Goal: Information Seeking & Learning: Learn about a topic

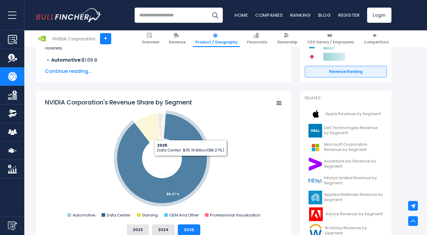
drag, startPoint x: 192, startPoint y: 155, endPoint x: 190, endPoint y: 161, distance: 6.3
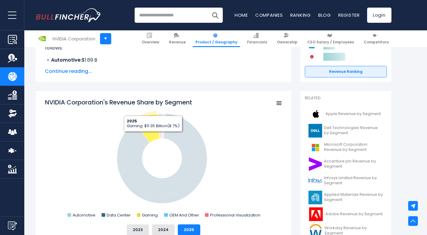
drag, startPoint x: 191, startPoint y: 160, endPoint x: 149, endPoint y: 131, distance: 50.7
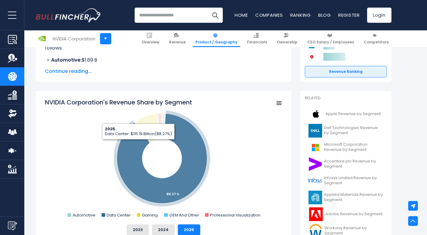
drag, startPoint x: 148, startPoint y: 131, endPoint x: 138, endPoint y: 147, distance: 19.1
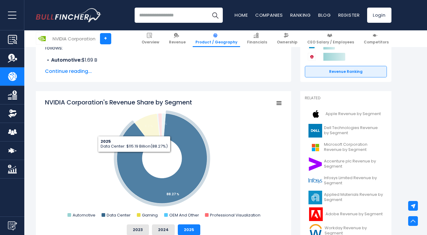
drag, startPoint x: 138, startPoint y: 152, endPoint x: 132, endPoint y: 152, distance: 5.8
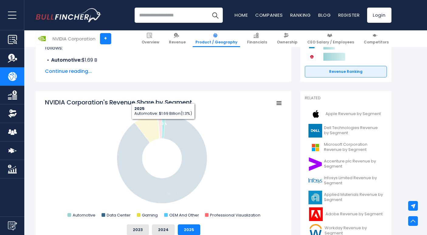
drag, startPoint x: 131, startPoint y: 142, endPoint x: 183, endPoint y: 131, distance: 53.1
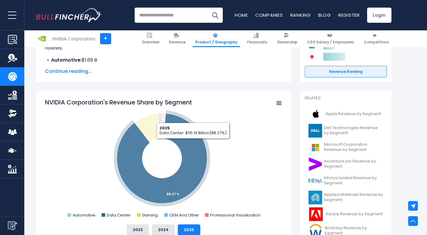
drag, startPoint x: 188, startPoint y: 132, endPoint x: 196, endPoint y: 144, distance: 14.7
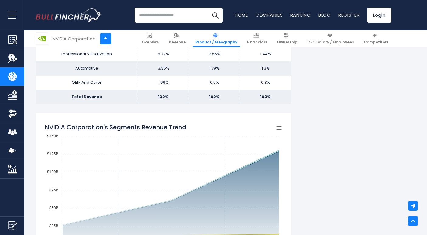
scroll to position [516, 0]
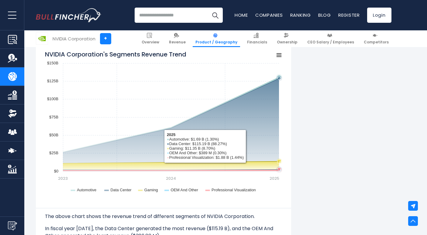
drag, startPoint x: 98, startPoint y: 132, endPoint x: 238, endPoint y: 144, distance: 141.1
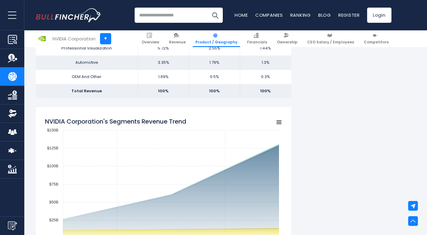
scroll to position [395, 0]
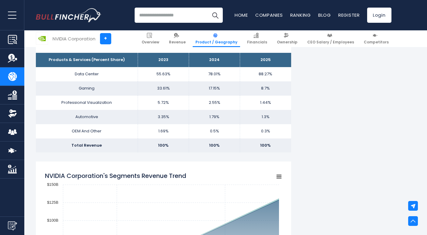
drag, startPoint x: 305, startPoint y: 149, endPoint x: 167, endPoint y: 81, distance: 153.6
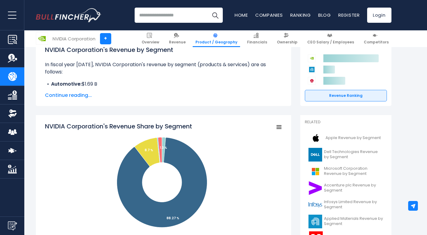
scroll to position [121, 0]
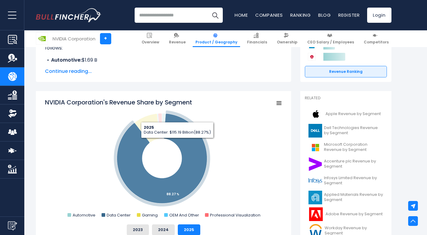
drag, startPoint x: 170, startPoint y: 111, endPoint x: 186, endPoint y: 118, distance: 17.4
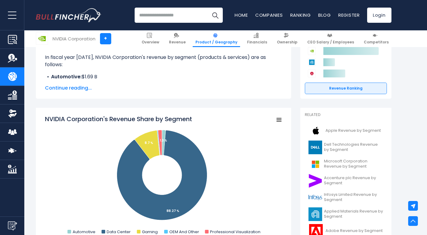
scroll to position [61, 0]
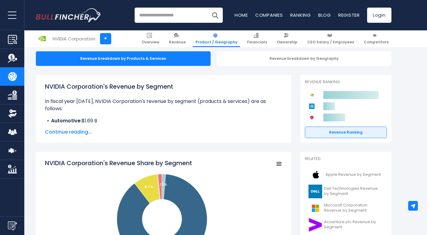
drag, startPoint x: 273, startPoint y: 137, endPoint x: 323, endPoint y: 117, distance: 53.7
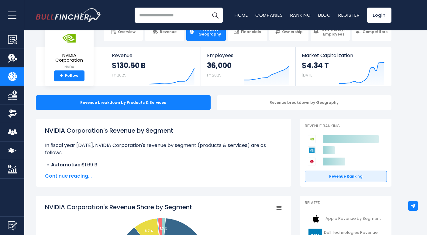
scroll to position [0, 0]
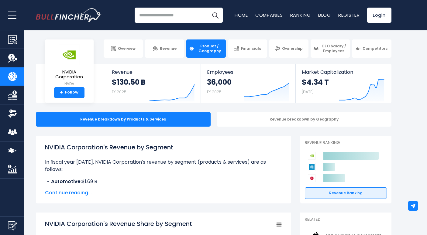
drag, startPoint x: 220, startPoint y: 105, endPoint x: 215, endPoint y: 104, distance: 4.6
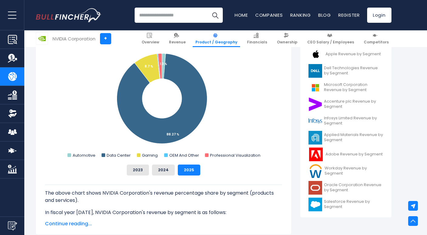
scroll to position [182, 0]
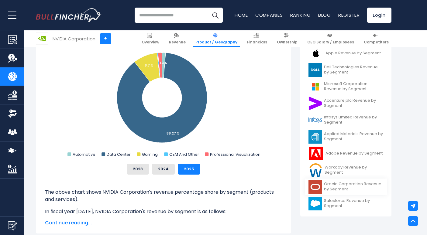
drag, startPoint x: 242, startPoint y: 109, endPoint x: 333, endPoint y: 188, distance: 121.2
click at [327, 186] on span "Oracle Corporation Revenue by Segment" at bounding box center [353, 187] width 59 height 10
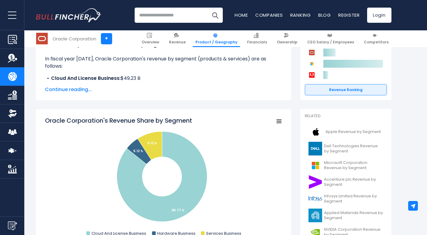
scroll to position [121, 0]
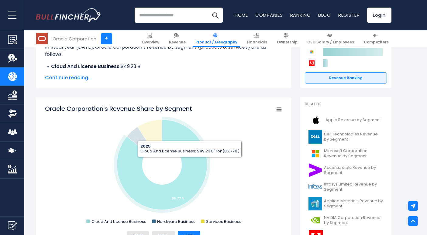
drag, startPoint x: 189, startPoint y: 162, endPoint x: 193, endPoint y: 166, distance: 5.6
drag, startPoint x: 185, startPoint y: 164, endPoint x: 236, endPoint y: 168, distance: 50.9
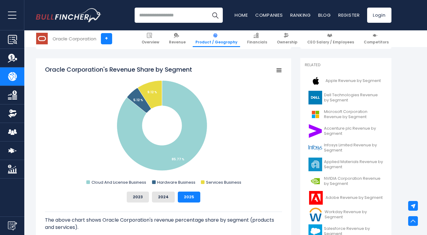
scroll to position [213, 0]
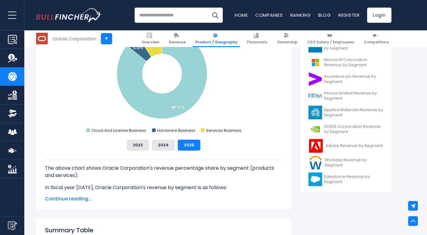
drag, startPoint x: 236, startPoint y: 168, endPoint x: 236, endPoint y: 153, distance: 15.5
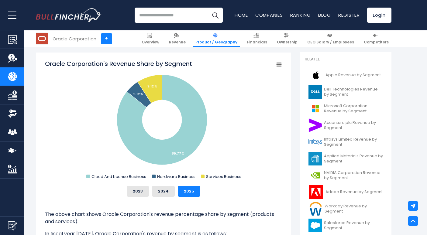
scroll to position [152, 0]
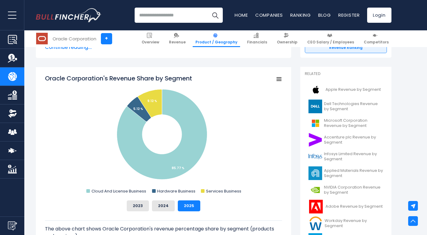
drag, startPoint x: 264, startPoint y: 122, endPoint x: 253, endPoint y: 101, distance: 22.8
drag, startPoint x: 254, startPoint y: 107, endPoint x: 338, endPoint y: 205, distance: 129.9
click at [337, 205] on span "Adobe Revenue by Segment" at bounding box center [353, 206] width 57 height 5
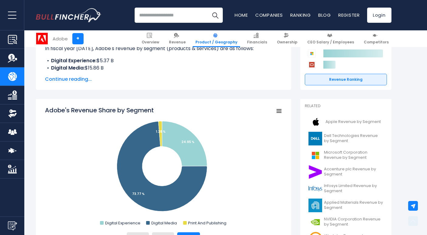
scroll to position [121, 0]
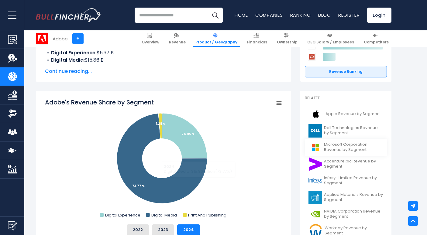
drag, startPoint x: 183, startPoint y: 179, endPoint x: 336, endPoint y: 154, distance: 155.1
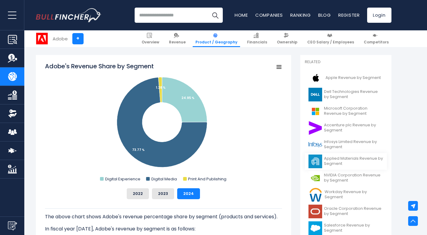
scroll to position [182, 0]
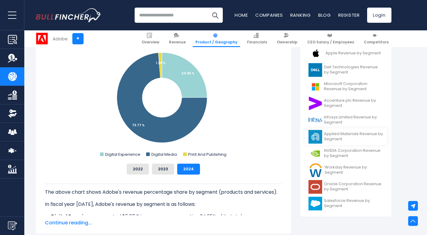
drag, startPoint x: 349, startPoint y: 136, endPoint x: 350, endPoint y: 143, distance: 6.6
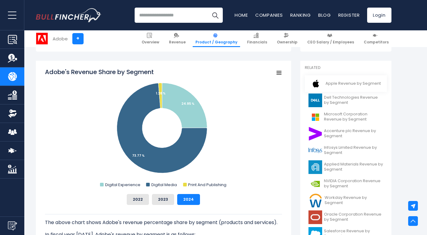
click at [336, 85] on span "Apple Revenue by Segment" at bounding box center [352, 83] width 55 height 5
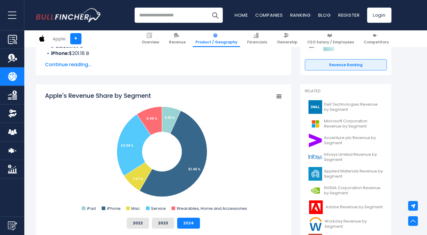
scroll to position [152, 0]
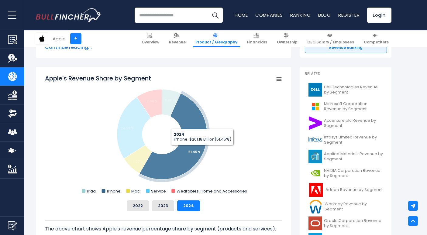
drag, startPoint x: 192, startPoint y: 145, endPoint x: 230, endPoint y: 153, distance: 39.1
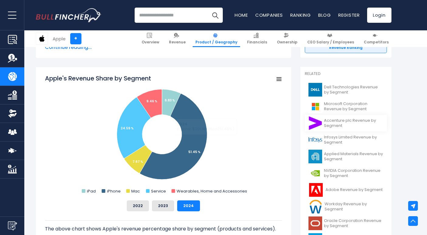
drag, startPoint x: 193, startPoint y: 142, endPoint x: 361, endPoint y: 124, distance: 168.8
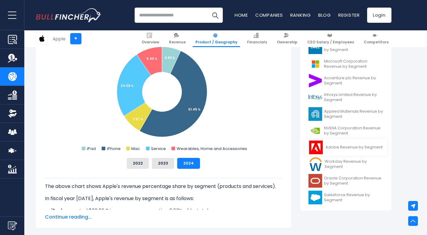
scroll to position [213, 0]
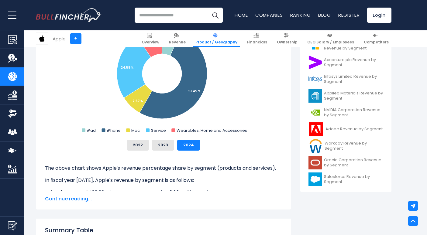
drag, startPoint x: 401, startPoint y: 177, endPoint x: 408, endPoint y: 183, distance: 9.0
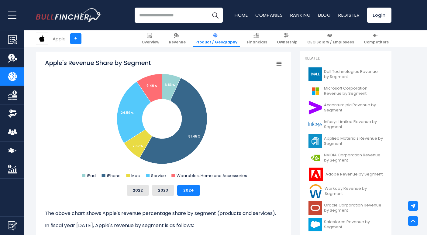
scroll to position [152, 0]
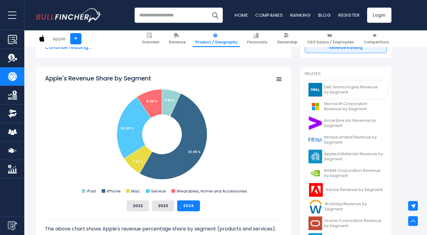
click at [352, 89] on span "Dell Technologies Revenue by Segment" at bounding box center [353, 90] width 59 height 10
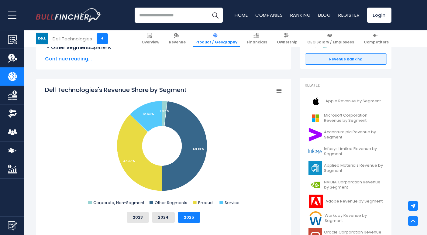
scroll to position [152, 0]
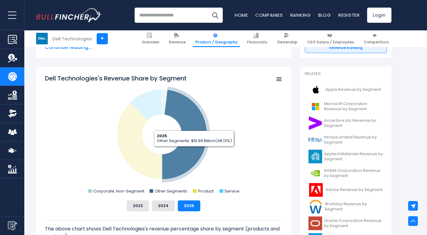
drag, startPoint x: 187, startPoint y: 155, endPoint x: 193, endPoint y: 152, distance: 6.3
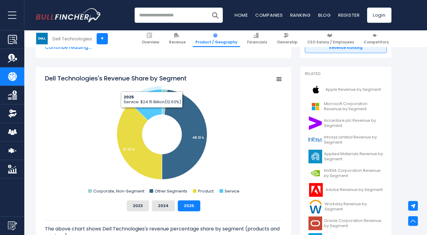
drag, startPoint x: 143, startPoint y: 151, endPoint x: 151, endPoint y: 101, distance: 51.1
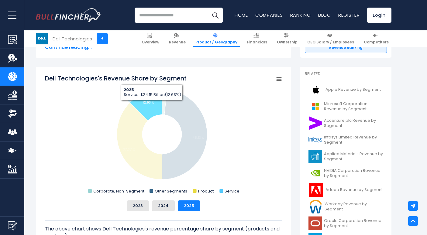
drag, startPoint x: 172, startPoint y: 108, endPoint x: 151, endPoint y: 105, distance: 21.1
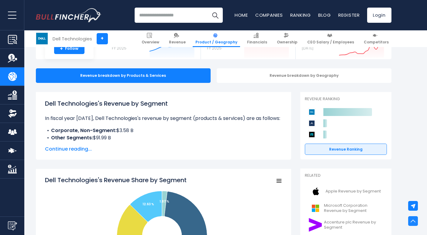
scroll to position [0, 0]
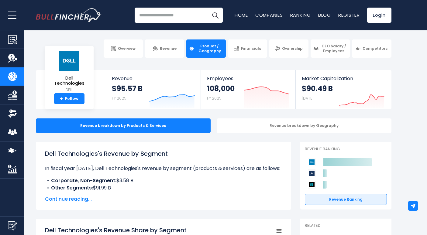
drag, startPoint x: 330, startPoint y: 163, endPoint x: 286, endPoint y: 157, distance: 44.5
click at [164, 17] on input "search" at bounding box center [179, 15] width 88 height 15
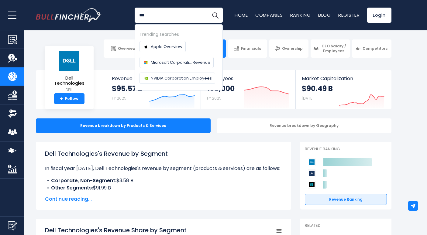
type input "***"
click at [207, 8] on button "Search" at bounding box center [214, 15] width 15 height 15
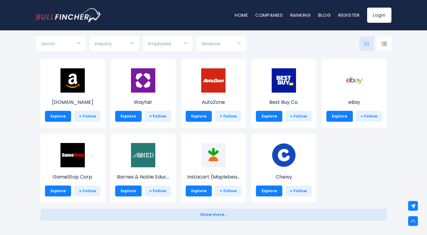
scroll to position [243, 0]
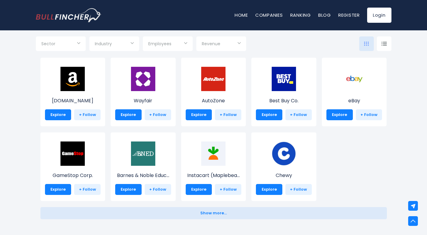
drag, startPoint x: 64, startPoint y: 141, endPoint x: 44, endPoint y: 139, distance: 19.5
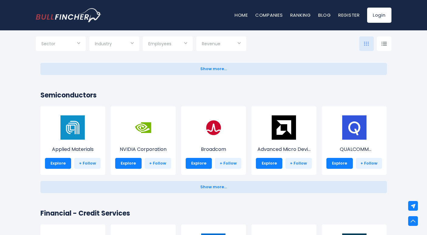
scroll to position [698, 0]
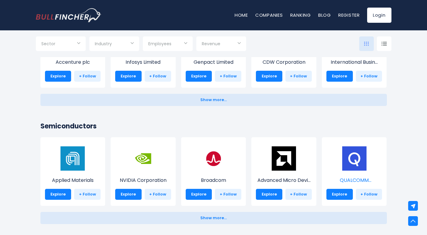
drag, startPoint x: 345, startPoint y: 159, endPoint x: 354, endPoint y: 157, distance: 9.7
drag, startPoint x: 350, startPoint y: 156, endPoint x: 352, endPoint y: 159, distance: 3.7
click at [352, 159] on img at bounding box center [354, 158] width 24 height 24
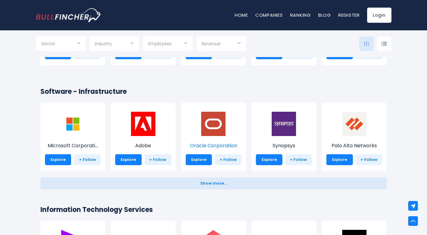
scroll to position [425, 0]
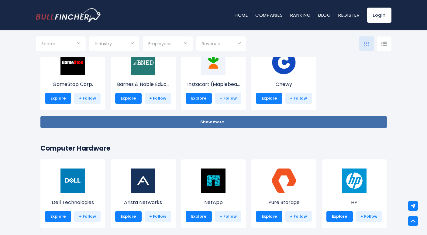
drag, startPoint x: 300, startPoint y: 132, endPoint x: 43, endPoint y: 118, distance: 258.0
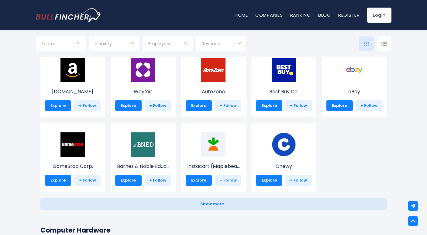
scroll to position [182, 0]
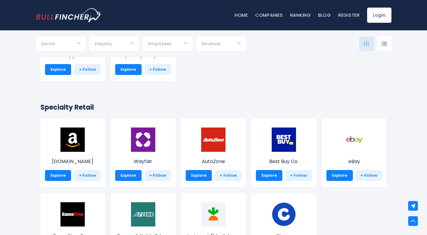
drag, startPoint x: 72, startPoint y: 84, endPoint x: 213, endPoint y: 91, distance: 141.7
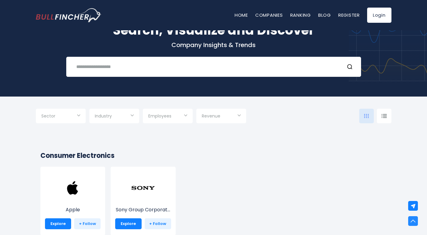
scroll to position [0, 0]
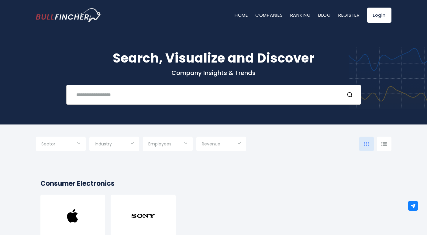
click at [131, 92] on input "text" at bounding box center [206, 94] width 267 height 11
type input "******"
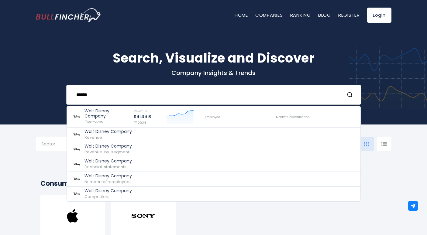
drag, startPoint x: 133, startPoint y: 90, endPoint x: 132, endPoint y: 86, distance: 4.6
drag, startPoint x: 142, startPoint y: 87, endPoint x: 118, endPoint y: 94, distance: 24.6
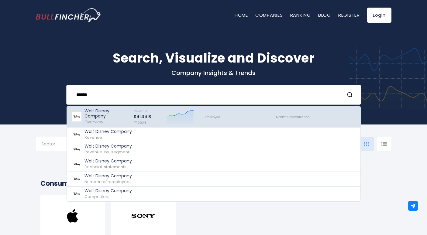
click at [107, 114] on p "Walt Disney Company" at bounding box center [106, 113] width 44 height 10
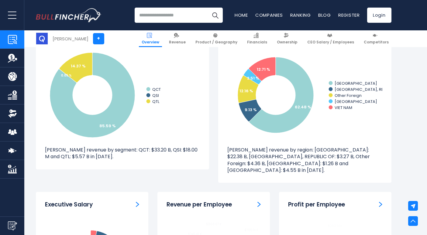
scroll to position [547, 0]
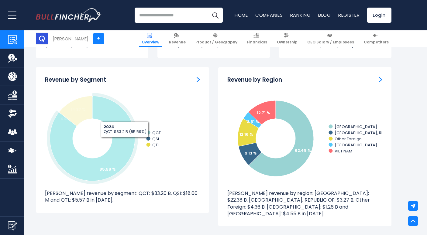
drag, startPoint x: 210, startPoint y: 153, endPoint x: 122, endPoint y: 146, distance: 88.9
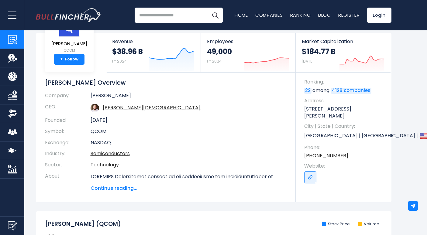
scroll to position [0, 0]
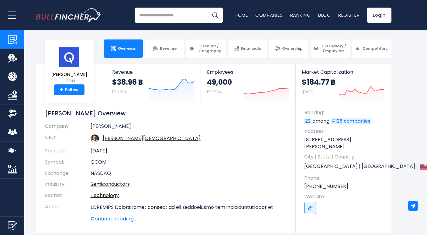
drag, startPoint x: 206, startPoint y: 165, endPoint x: 207, endPoint y: 144, distance: 21.3
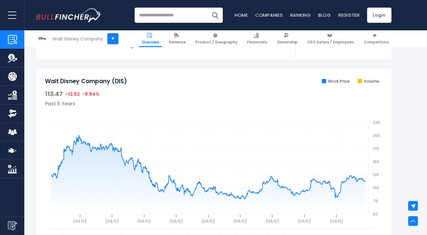
scroll to position [213, 0]
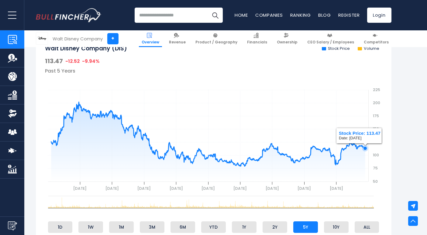
drag, startPoint x: 418, startPoint y: 125, endPoint x: 402, endPoint y: 148, distance: 27.8
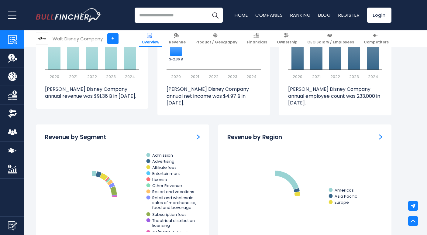
scroll to position [547, 0]
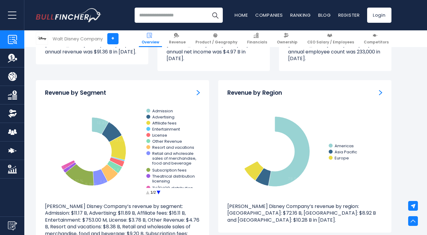
drag, startPoint x: 397, startPoint y: 149, endPoint x: 400, endPoint y: 154, distance: 6.1
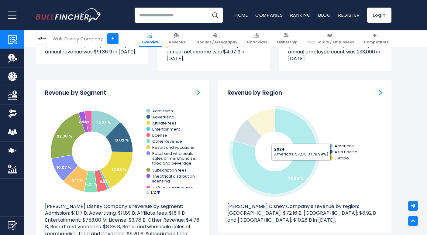
drag, startPoint x: 301, startPoint y: 152, endPoint x: 303, endPoint y: 159, distance: 7.2
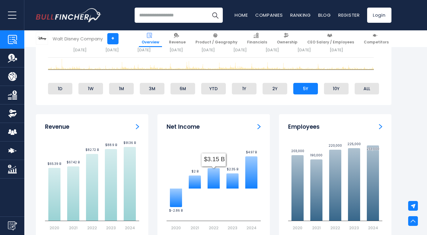
scroll to position [304, 0]
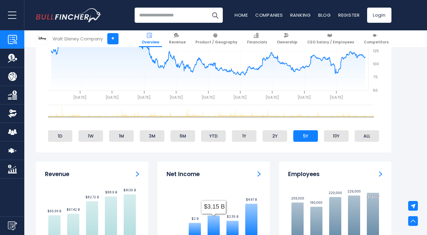
drag, startPoint x: 210, startPoint y: 95, endPoint x: 212, endPoint y: 108, distance: 12.9
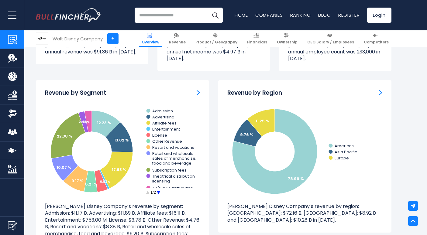
drag, startPoint x: 208, startPoint y: 112, endPoint x: 211, endPoint y: 119, distance: 7.5
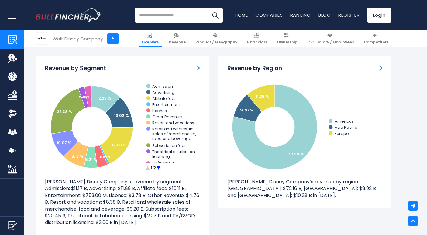
scroll to position [577, 0]
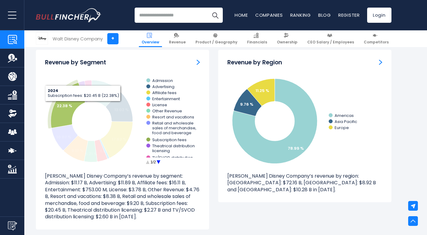
drag, startPoint x: 210, startPoint y: 119, endPoint x: 66, endPoint y: 101, distance: 145.2
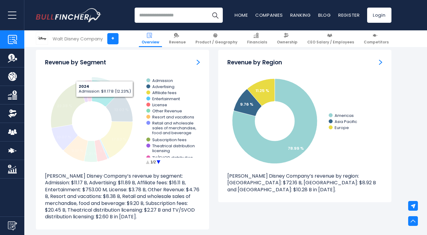
drag, startPoint x: 120, startPoint y: 107, endPoint x: 263, endPoint y: 138, distance: 146.1
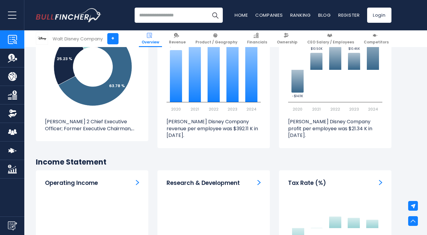
drag, startPoint x: 266, startPoint y: 152, endPoint x: 263, endPoint y: 155, distance: 4.3
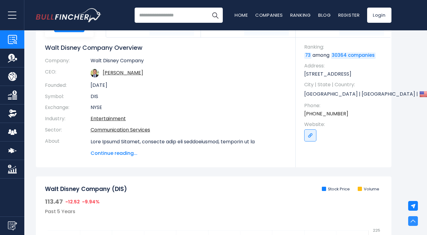
scroll to position [0, 0]
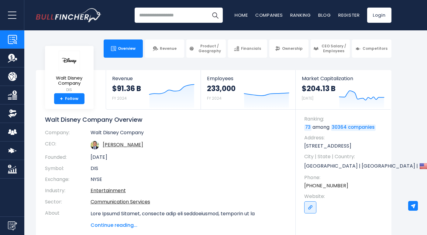
drag, startPoint x: 270, startPoint y: 160, endPoint x: 191, endPoint y: 125, distance: 86.9
click at [160, 11] on input "search" at bounding box center [179, 15] width 88 height 15
type input "******"
click at [207, 8] on button "Search" at bounding box center [214, 15] width 15 height 15
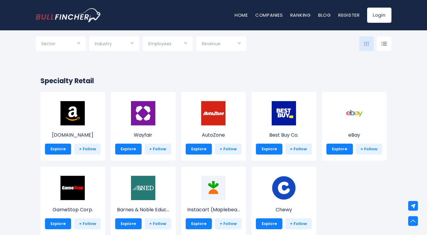
scroll to position [213, 0]
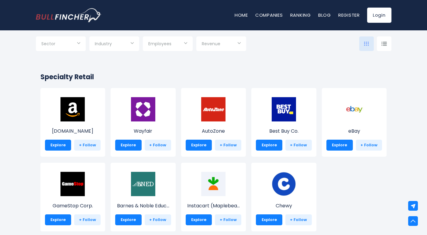
drag, startPoint x: 216, startPoint y: 125, endPoint x: 192, endPoint y: 121, distance: 24.3
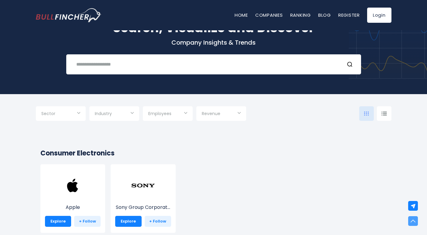
drag, startPoint x: 179, startPoint y: 124, endPoint x: 127, endPoint y: 78, distance: 69.3
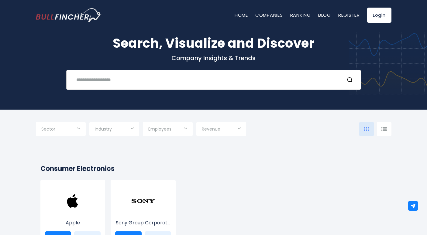
scroll to position [0, 0]
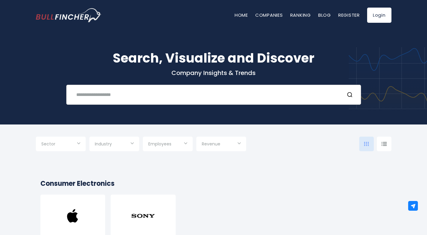
click at [124, 95] on input "text" at bounding box center [206, 94] width 267 height 11
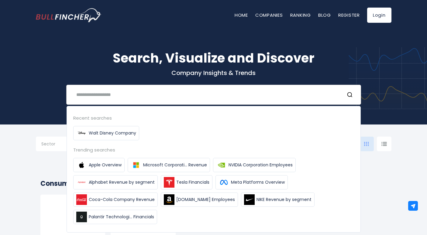
drag, startPoint x: 115, startPoint y: 92, endPoint x: 112, endPoint y: 99, distance: 8.1
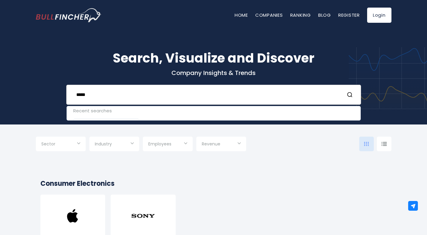
type input "*****"
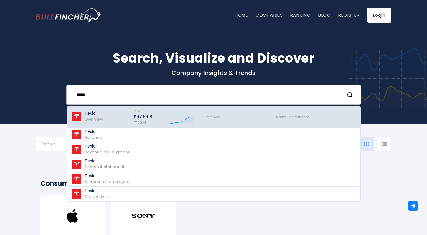
click at [118, 115] on div "Tesla Overview" at bounding box center [99, 117] width 57 height 18
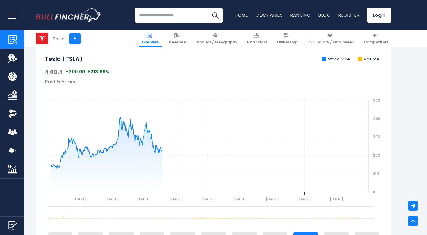
scroll to position [213, 0]
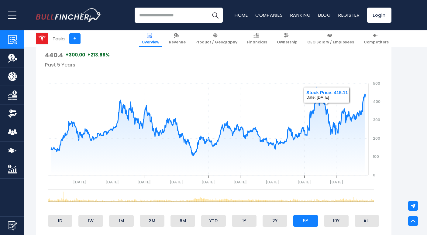
drag, startPoint x: 361, startPoint y: 98, endPoint x: 322, endPoint y: 114, distance: 42.1
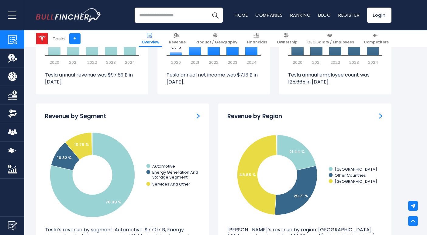
scroll to position [577, 0]
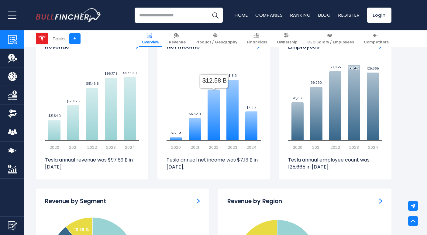
drag, startPoint x: 214, startPoint y: 135, endPoint x: 214, endPoint y: 115, distance: 19.4
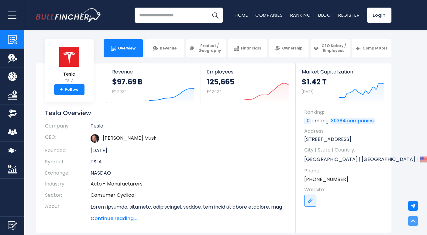
scroll to position [0, 0]
drag, startPoint x: 192, startPoint y: 111, endPoint x: 201, endPoint y: 111, distance: 9.4
drag, startPoint x: 198, startPoint y: 114, endPoint x: 179, endPoint y: 108, distance: 19.7
click at [177, 15] on input "search" at bounding box center [179, 15] width 88 height 15
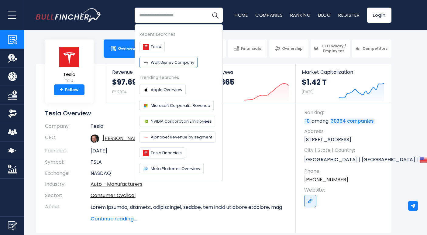
click at [171, 63] on span "Walt Disney Company" at bounding box center [172, 62] width 43 height 6
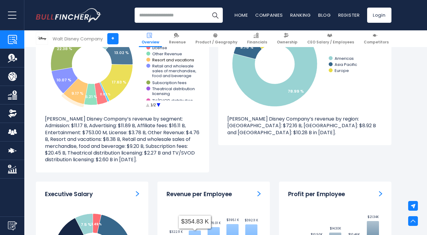
scroll to position [577, 0]
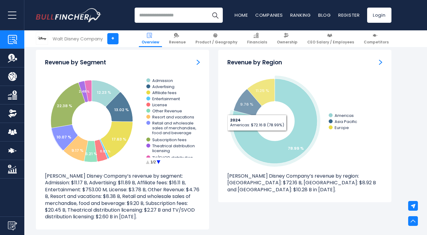
drag, startPoint x: 182, startPoint y: 109, endPoint x: 250, endPoint y: 131, distance: 71.7
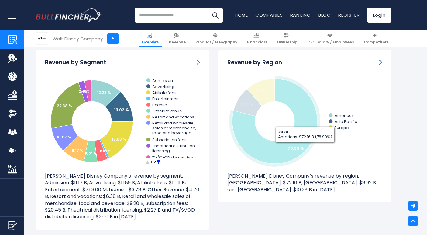
drag, startPoint x: 292, startPoint y: 150, endPoint x: 344, endPoint y: 144, distance: 53.2
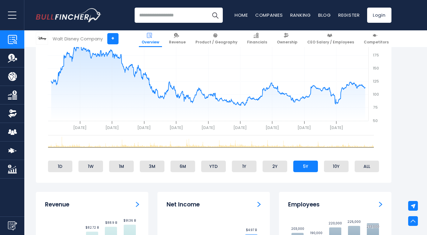
drag, startPoint x: 342, startPoint y: 142, endPoint x: 276, endPoint y: 112, distance: 71.9
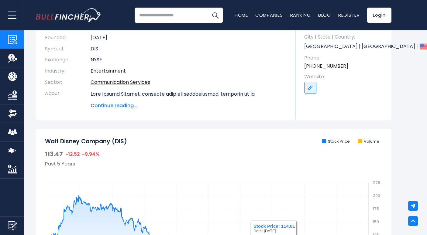
scroll to position [0, 0]
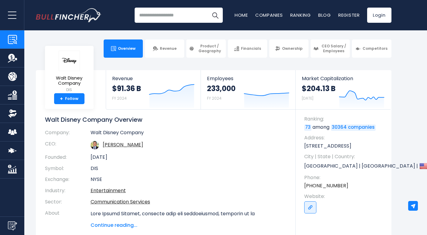
drag, startPoint x: 205, startPoint y: 99, endPoint x: 180, endPoint y: 16, distance: 86.9
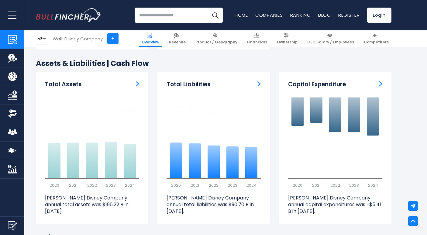
drag, startPoint x: 257, startPoint y: 103, endPoint x: 269, endPoint y: 115, distance: 17.4
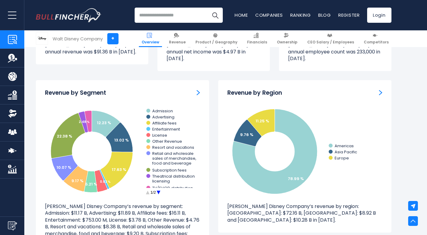
drag, startPoint x: 265, startPoint y: 112, endPoint x: 263, endPoint y: 116, distance: 4.6
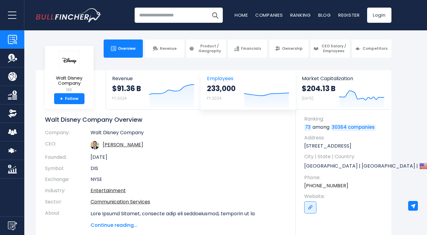
drag, startPoint x: 255, startPoint y: 110, endPoint x: 211, endPoint y: 108, distance: 44.7
drag, startPoint x: 263, startPoint y: 132, endPoint x: 251, endPoint y: 114, distance: 22.2
drag, startPoint x: 189, startPoint y: 121, endPoint x: 213, endPoint y: 142, distance: 31.6
click at [110, 190] on link "Entertainment" at bounding box center [107, 190] width 35 height 7
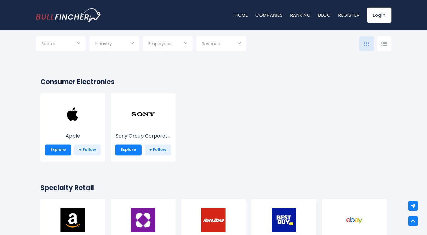
scroll to position [91, 0]
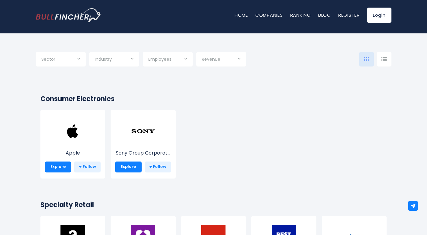
click at [210, 66] on div "Revenue" at bounding box center [221, 59] width 50 height 15
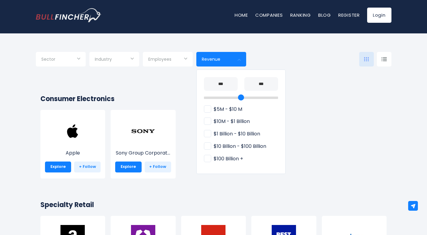
click at [166, 86] on div at bounding box center [213, 117] width 427 height 235
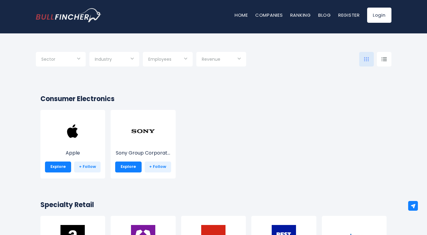
click at [163, 60] on span "Employees" at bounding box center [159, 58] width 23 height 5
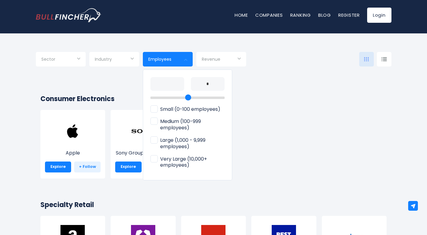
click at [110, 73] on div at bounding box center [213, 117] width 427 height 235
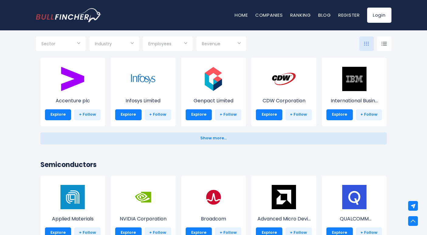
scroll to position [668, 0]
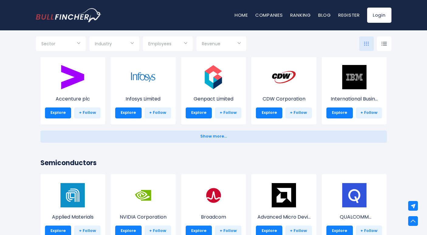
drag, startPoint x: 118, startPoint y: 93, endPoint x: 163, endPoint y: 125, distance: 56.0
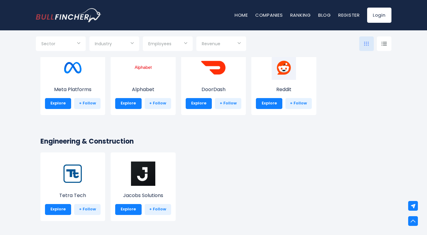
scroll to position [1093, 0]
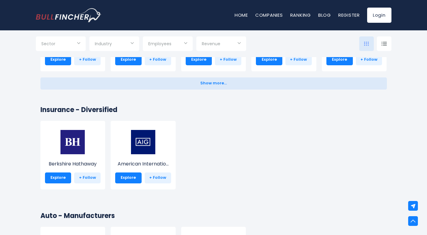
drag, startPoint x: 226, startPoint y: 163, endPoint x: 220, endPoint y: 163, distance: 5.5
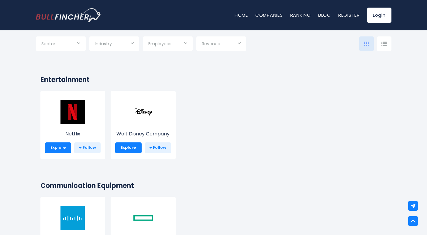
scroll to position [1731, 0]
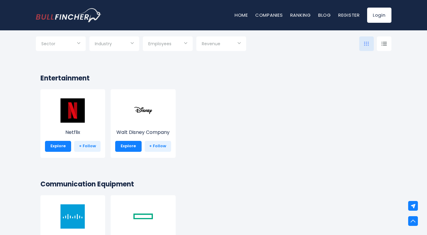
drag, startPoint x: 218, startPoint y: 169, endPoint x: 245, endPoint y: 141, distance: 38.5
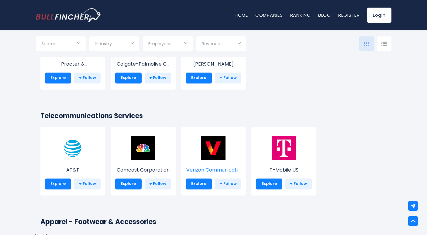
scroll to position [2247, 0]
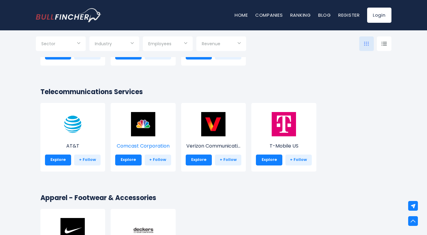
drag, startPoint x: 134, startPoint y: 143, endPoint x: 134, endPoint y: 147, distance: 4.3
drag, startPoint x: 258, startPoint y: 35, endPoint x: 191, endPoint y: 72, distance: 76.4
click at [74, 128] on img at bounding box center [72, 124] width 24 height 24
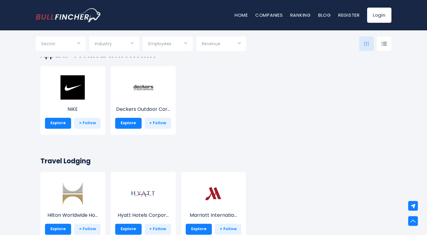
scroll to position [2460, 0]
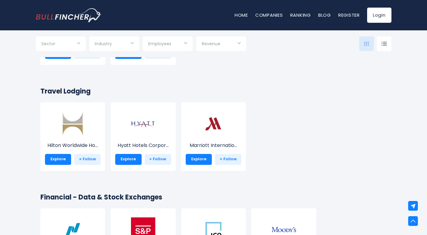
drag, startPoint x: 233, startPoint y: 181, endPoint x: 256, endPoint y: 176, distance: 23.5
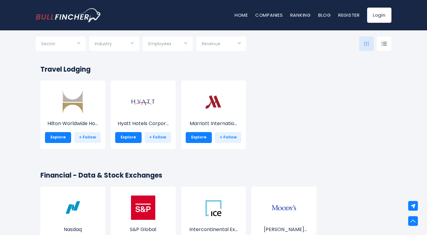
scroll to position [2581, 0]
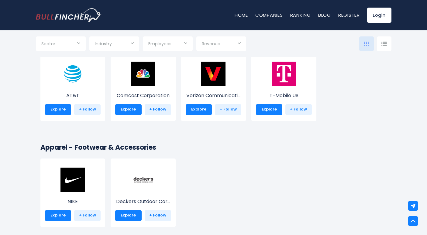
drag, startPoint x: 285, startPoint y: 180, endPoint x: 288, endPoint y: 178, distance: 4.3
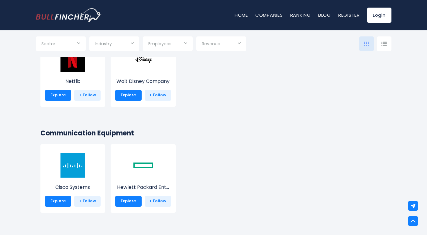
scroll to position [1701, 0]
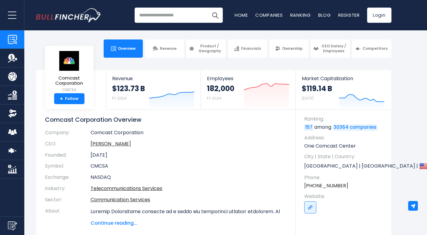
drag, startPoint x: 232, startPoint y: 163, endPoint x: 221, endPoint y: 156, distance: 12.7
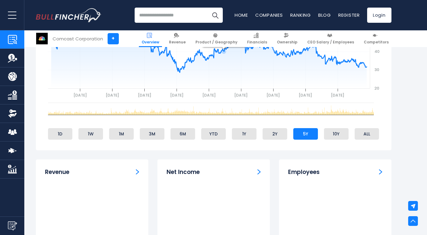
drag, startPoint x: 222, startPoint y: 151, endPoint x: 233, endPoint y: 155, distance: 11.7
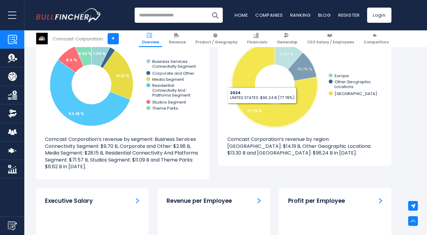
scroll to position [638, 0]
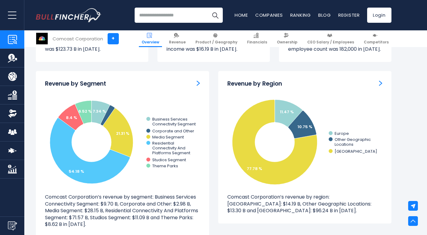
drag, startPoint x: 243, startPoint y: 159, endPoint x: 218, endPoint y: 141, distance: 31.3
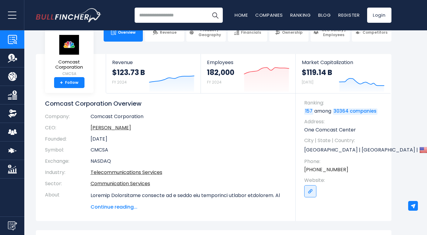
scroll to position [0, 0]
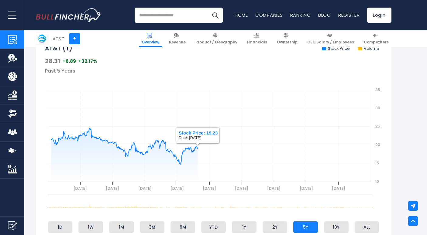
drag, startPoint x: 212, startPoint y: 161, endPoint x: 200, endPoint y: 146, distance: 19.2
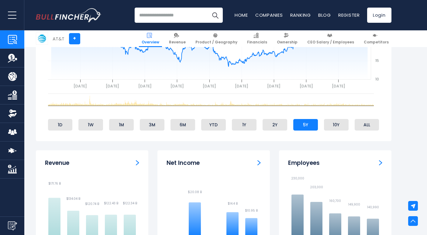
scroll to position [243, 0]
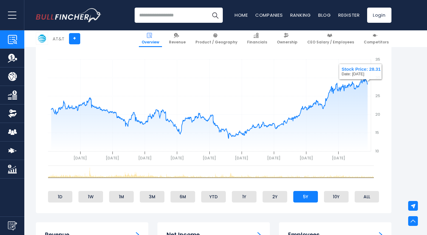
drag, startPoint x: 357, startPoint y: 96, endPoint x: 386, endPoint y: 111, distance: 32.7
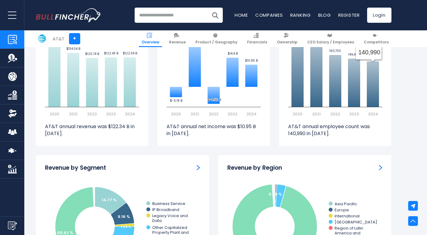
scroll to position [486, 0]
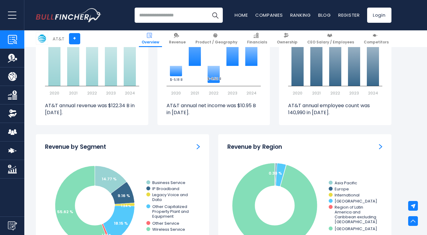
drag, startPoint x: 388, startPoint y: 129, endPoint x: 338, endPoint y: 141, distance: 51.4
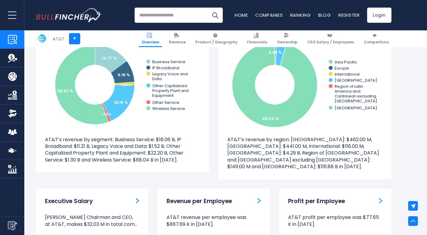
scroll to position [607, 0]
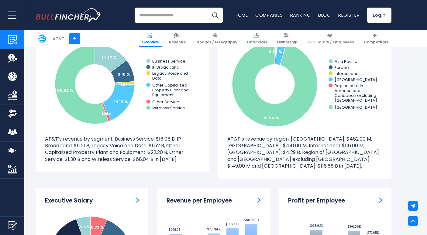
drag, startPoint x: 314, startPoint y: 152, endPoint x: 217, endPoint y: 119, distance: 102.2
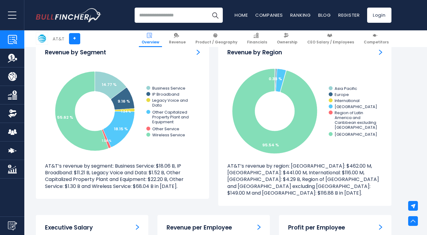
scroll to position [547, 0]
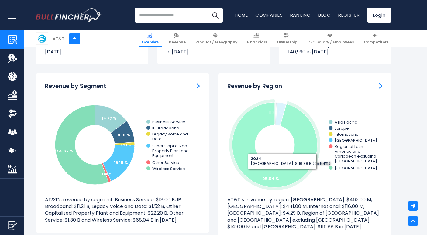
drag, startPoint x: 285, startPoint y: 174, endPoint x: 293, endPoint y: 176, distance: 8.5
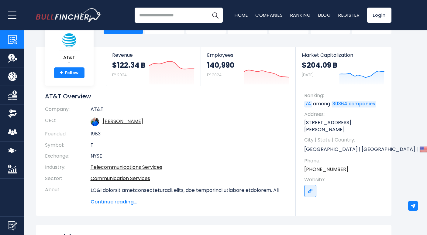
scroll to position [0, 0]
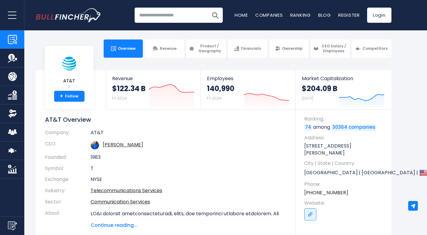
drag, startPoint x: 285, startPoint y: 172, endPoint x: 36, endPoint y: 59, distance: 273.2
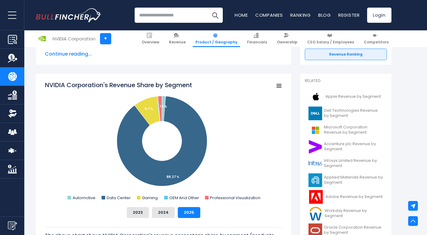
scroll to position [182, 0]
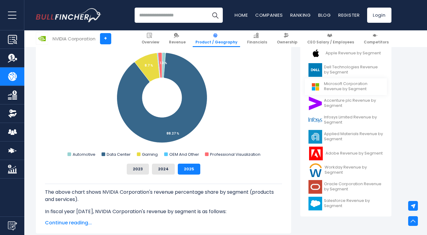
drag, startPoint x: 396, startPoint y: 135, endPoint x: 329, endPoint y: 93, distance: 79.0
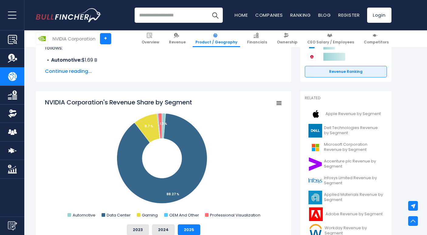
scroll to position [0, 0]
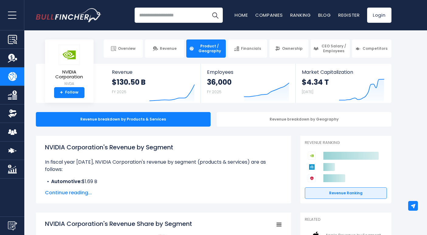
click at [168, 20] on input "search" at bounding box center [179, 15] width 88 height 15
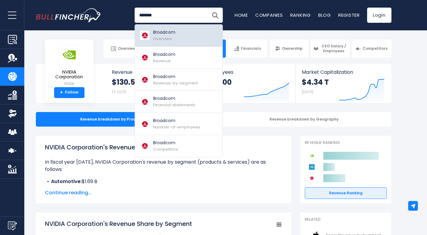
type input "*******"
click at [177, 32] on link "Broadcom Overview" at bounding box center [178, 36] width 87 height 22
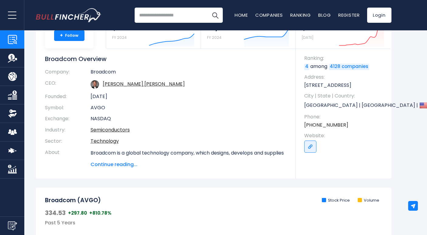
scroll to position [3, 0]
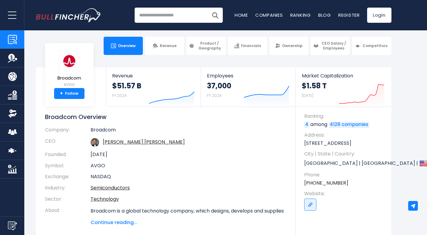
drag, startPoint x: 216, startPoint y: 144, endPoint x: 190, endPoint y: 140, distance: 26.1
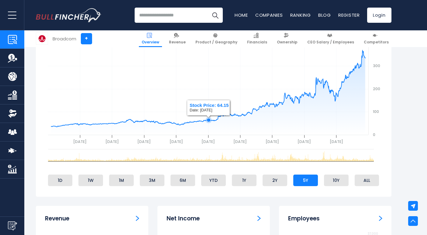
scroll to position [213, 0]
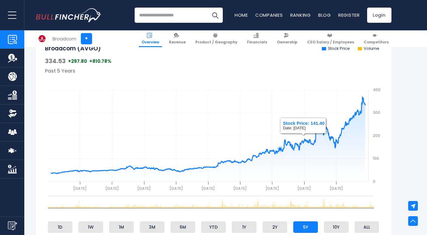
drag, startPoint x: 199, startPoint y: 145, endPoint x: 252, endPoint y: 135, distance: 54.3
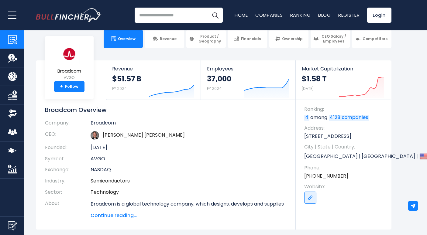
scroll to position [0, 0]
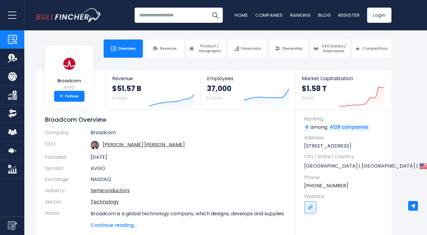
drag, startPoint x: 238, startPoint y: 141, endPoint x: 244, endPoint y: 154, distance: 14.4
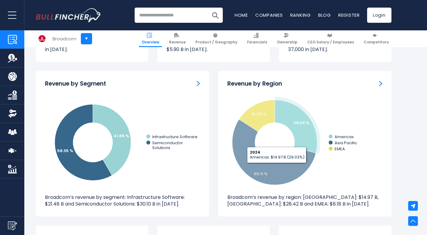
scroll to position [516, 0]
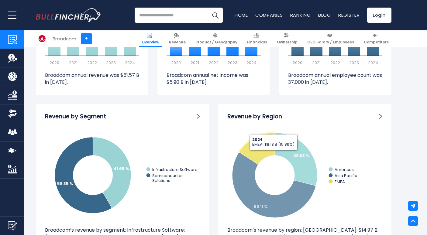
drag, startPoint x: 254, startPoint y: 146, endPoint x: 252, endPoint y: 191, distance: 44.7
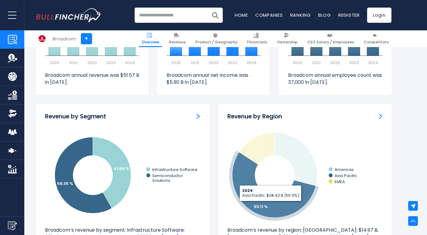
drag, startPoint x: 286, startPoint y: 173, endPoint x: 270, endPoint y: 203, distance: 34.0
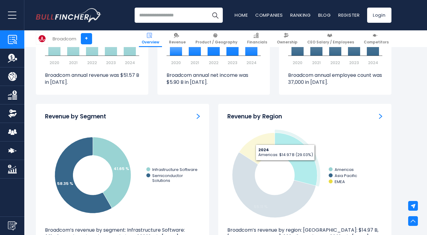
drag, startPoint x: 268, startPoint y: 202, endPoint x: 279, endPoint y: 158, distance: 45.4
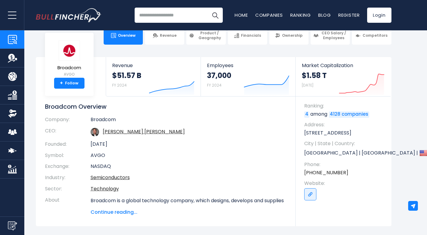
scroll to position [0, 0]
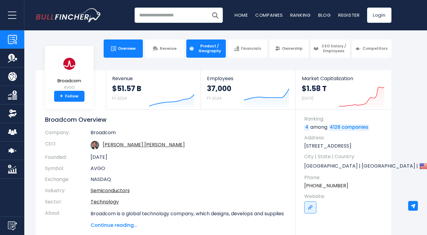
click at [200, 51] on span "Product / Geography" at bounding box center [209, 48] width 27 height 9
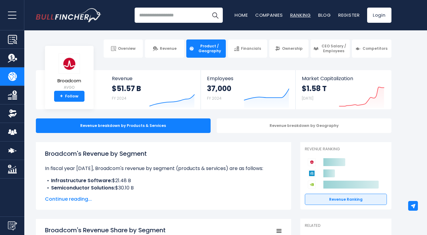
click at [304, 16] on link "Ranking" at bounding box center [300, 15] width 21 height 6
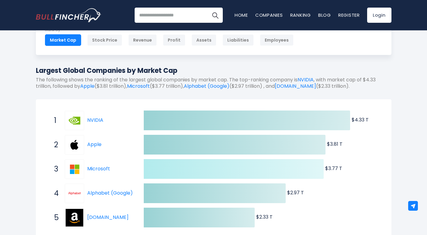
scroll to position [61, 0]
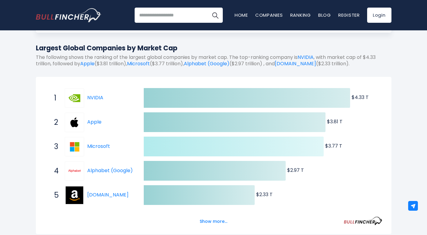
drag, startPoint x: 172, startPoint y: 133, endPoint x: 156, endPoint y: 133, distance: 15.5
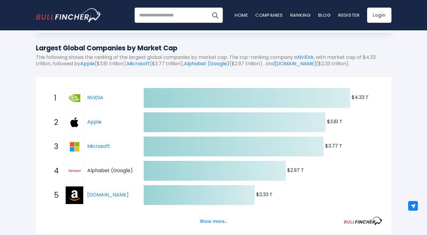
drag, startPoint x: 173, startPoint y: 139, endPoint x: 132, endPoint y: 172, distance: 53.5
drag, startPoint x: 152, startPoint y: 175, endPoint x: 127, endPoint y: 179, distance: 25.4
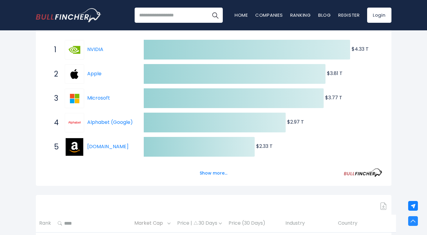
scroll to position [121, 0]
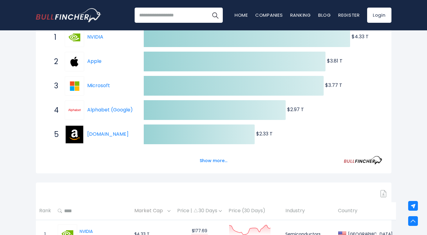
drag, startPoint x: 135, startPoint y: 179, endPoint x: 237, endPoint y: 171, distance: 103.0
click at [215, 162] on button "Show more..." at bounding box center [213, 161] width 35 height 10
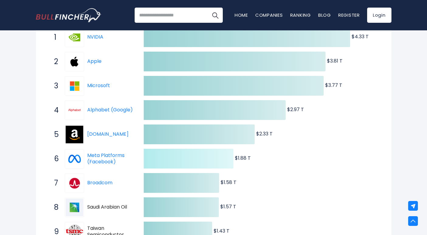
drag, startPoint x: 143, startPoint y: 155, endPoint x: 186, endPoint y: 167, distance: 44.9
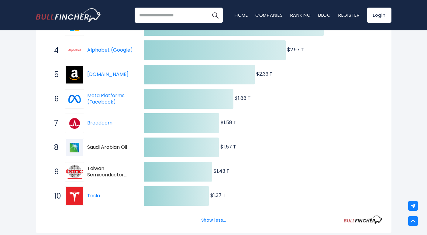
scroll to position [182, 0]
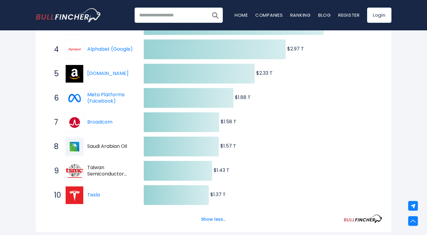
drag, startPoint x: 177, startPoint y: 165, endPoint x: 105, endPoint y: 153, distance: 72.6
drag, startPoint x: 105, startPoint y: 153, endPoint x: 128, endPoint y: 147, distance: 23.9
drag, startPoint x: 133, startPoint y: 164, endPoint x: 107, endPoint y: 172, distance: 27.2
drag, startPoint x: 104, startPoint y: 169, endPoint x: 115, endPoint y: 186, distance: 20.6
drag, startPoint x: 112, startPoint y: 173, endPoint x: 113, endPoint y: 182, distance: 8.6
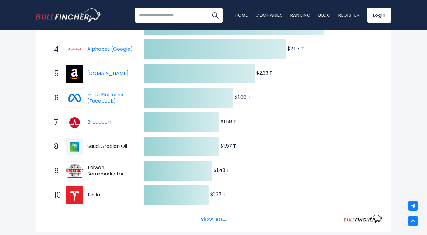
drag, startPoint x: 110, startPoint y: 189, endPoint x: 97, endPoint y: 195, distance: 14.7
click at [214, 220] on button "Show less..." at bounding box center [213, 219] width 32 height 10
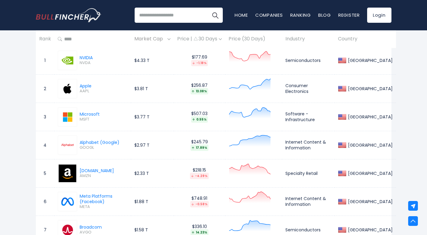
scroll to position [304, 0]
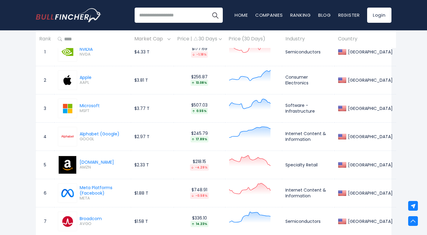
drag, startPoint x: 135, startPoint y: 172, endPoint x: 133, endPoint y: 176, distance: 4.2
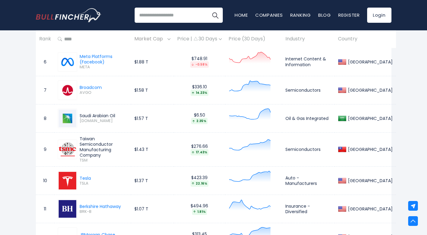
scroll to position [486, 0]
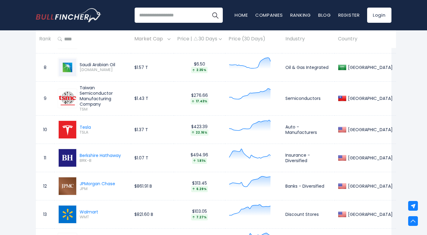
drag, startPoint x: 130, startPoint y: 174, endPoint x: 132, endPoint y: 170, distance: 4.1
drag, startPoint x: 130, startPoint y: 167, endPoint x: 121, endPoint y: 148, distance: 21.5
drag, startPoint x: 122, startPoint y: 153, endPoint x: 108, endPoint y: 154, distance: 14.1
drag, startPoint x: 19, startPoint y: 150, endPoint x: 25, endPoint y: 153, distance: 7.5
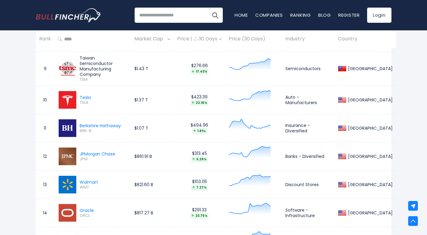
scroll to position [516, 0]
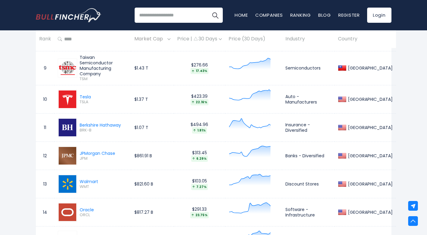
drag, startPoint x: 22, startPoint y: 145, endPoint x: 29, endPoint y: 130, distance: 16.4
drag, startPoint x: 32, startPoint y: 129, endPoint x: 27, endPoint y: 119, distance: 11.3
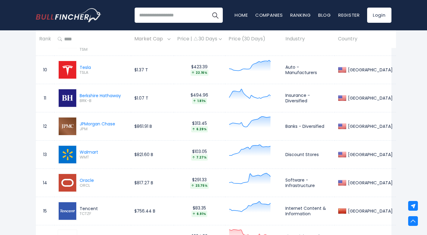
scroll to position [547, 0]
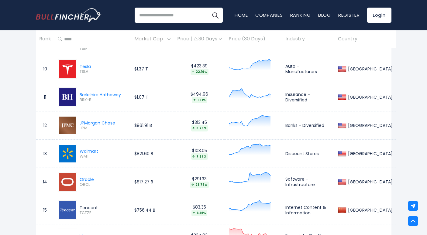
drag, startPoint x: 24, startPoint y: 114, endPoint x: 36, endPoint y: 115, distance: 12.8
drag, startPoint x: 36, startPoint y: 115, endPoint x: 142, endPoint y: 82, distance: 111.0
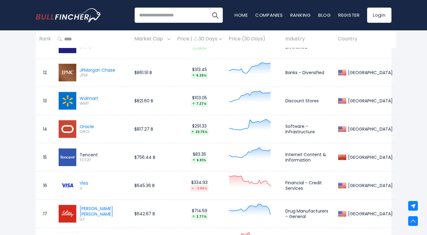
scroll to position [607, 0]
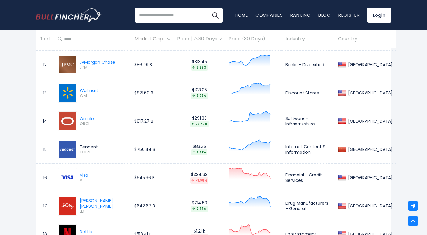
drag, startPoint x: 104, startPoint y: 125, endPoint x: 110, endPoint y: 120, distance: 8.2
drag, startPoint x: 110, startPoint y: 120, endPoint x: 109, endPoint y: 114, distance: 5.2
drag, startPoint x: 108, startPoint y: 157, endPoint x: 102, endPoint y: 165, distance: 10.6
drag, startPoint x: 85, startPoint y: 165, endPoint x: 104, endPoint y: 147, distance: 26.2
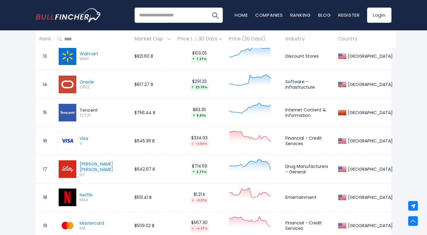
scroll to position [668, 0]
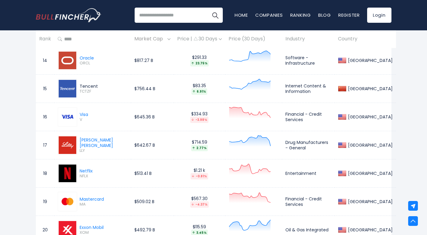
drag, startPoint x: 89, startPoint y: 128, endPoint x: 99, endPoint y: 135, distance: 12.4
drag, startPoint x: 94, startPoint y: 136, endPoint x: 101, endPoint y: 139, distance: 7.2
drag, startPoint x: 106, startPoint y: 126, endPoint x: 105, endPoint y: 113, distance: 13.1
drag, startPoint x: 109, startPoint y: 115, endPoint x: 108, endPoint y: 125, distance: 10.7
drag, startPoint x: 102, startPoint y: 135, endPoint x: 101, endPoint y: 141, distance: 6.1
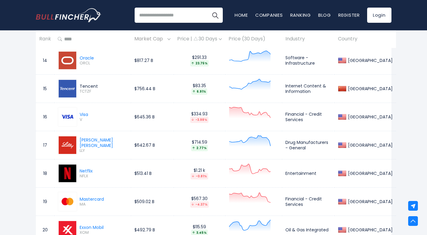
drag, startPoint x: 248, startPoint y: 172, endPoint x: 306, endPoint y: 139, distance: 67.3
drag, startPoint x: 306, startPoint y: 139, endPoint x: 320, endPoint y: 142, distance: 14.1
drag, startPoint x: 176, startPoint y: 165, endPoint x: 120, endPoint y: 168, distance: 56.5
drag, startPoint x: 105, startPoint y: 169, endPoint x: 114, endPoint y: 172, distance: 8.8
drag, startPoint x: 114, startPoint y: 170, endPoint x: 124, endPoint y: 166, distance: 10.9
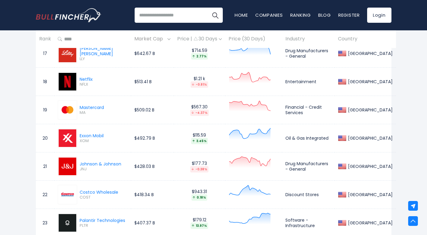
scroll to position [759, 0]
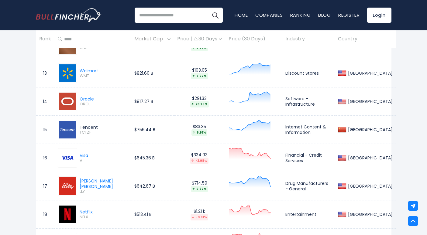
drag, startPoint x: 124, startPoint y: 163, endPoint x: 300, endPoint y: 157, distance: 176.3
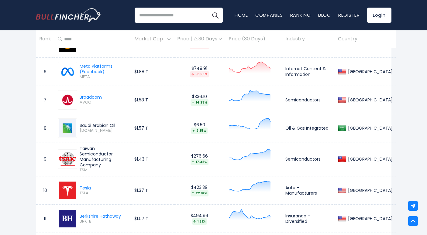
drag, startPoint x: 300, startPoint y: 156, endPoint x: 302, endPoint y: 159, distance: 3.7
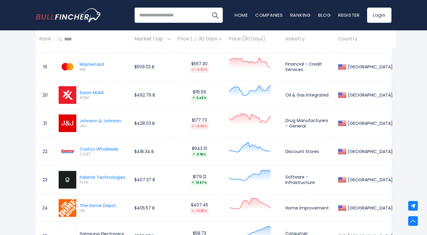
scroll to position [820, 0]
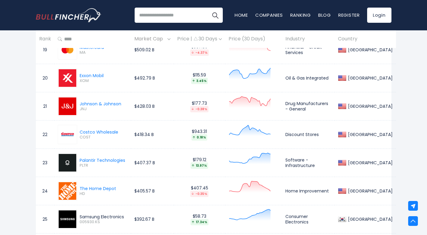
drag, startPoint x: 302, startPoint y: 159, endPoint x: 180, endPoint y: 128, distance: 126.3
drag, startPoint x: 183, startPoint y: 138, endPoint x: 123, endPoint y: 154, distance: 62.4
drag, startPoint x: 122, startPoint y: 151, endPoint x: 94, endPoint y: 128, distance: 36.9
drag, startPoint x: 99, startPoint y: 139, endPoint x: 109, endPoint y: 139, distance: 10.0
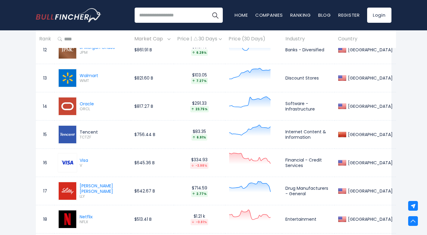
scroll to position [577, 0]
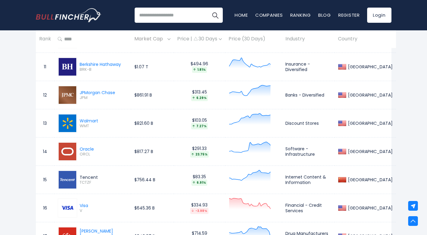
drag, startPoint x: 109, startPoint y: 139, endPoint x: 109, endPoint y: 147, distance: 7.9
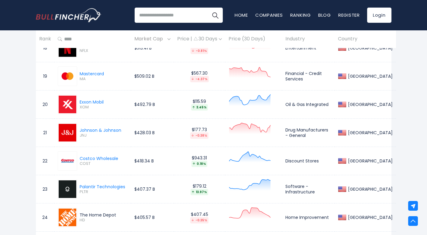
scroll to position [850, 0]
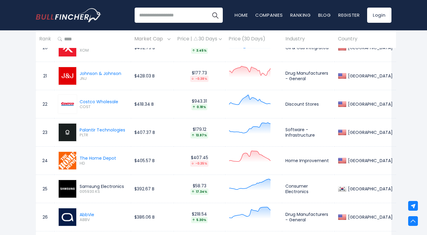
drag, startPoint x: 109, startPoint y: 149, endPoint x: 113, endPoint y: 121, distance: 28.5
drag, startPoint x: 117, startPoint y: 158, endPoint x: 98, endPoint y: 154, distance: 19.2
drag, startPoint x: 98, startPoint y: 154, endPoint x: 102, endPoint y: 156, distance: 4.6
drag, startPoint x: 96, startPoint y: 159, endPoint x: 98, endPoint y: 162, distance: 4.0
drag, startPoint x: 98, startPoint y: 160, endPoint x: 102, endPoint y: 158, distance: 3.8
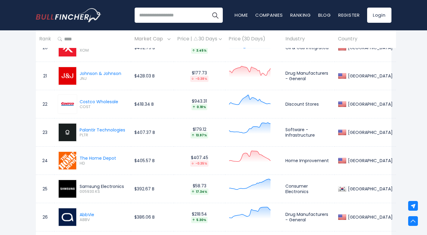
drag, startPoint x: 102, startPoint y: 158, endPoint x: 94, endPoint y: 156, distance: 8.0
drag, startPoint x: 87, startPoint y: 152, endPoint x: 109, endPoint y: 141, distance: 25.1
drag, startPoint x: 116, startPoint y: 162, endPoint x: 135, endPoint y: 163, distance: 19.5
drag, startPoint x: 123, startPoint y: 165, endPoint x: 105, endPoint y: 166, distance: 18.6
drag, startPoint x: 110, startPoint y: 168, endPoint x: 115, endPoint y: 163, distance: 7.1
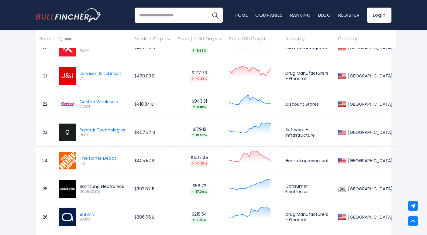
drag, startPoint x: 116, startPoint y: 166, endPoint x: 96, endPoint y: 158, distance: 21.3
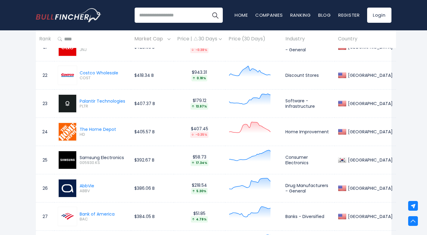
scroll to position [881, 0]
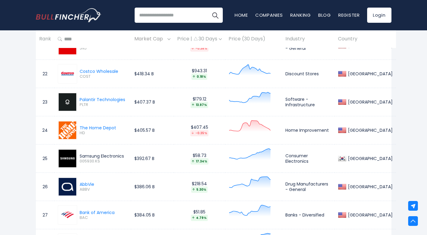
drag, startPoint x: 111, startPoint y: 162, endPoint x: 128, endPoint y: 155, distance: 18.5
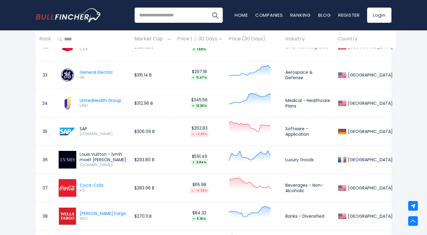
scroll to position [1215, 0]
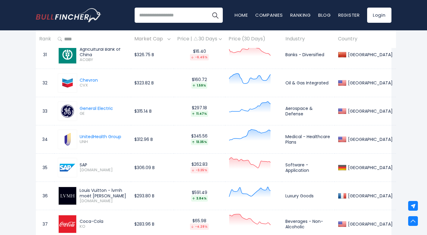
drag, startPoint x: 111, startPoint y: 160, endPoint x: 98, endPoint y: 155, distance: 13.5
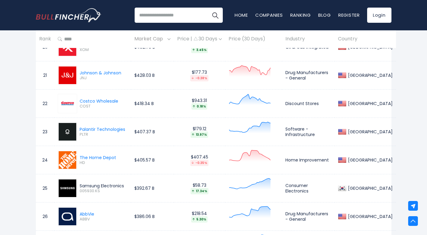
drag, startPoint x: 96, startPoint y: 159, endPoint x: 90, endPoint y: 167, distance: 10.4
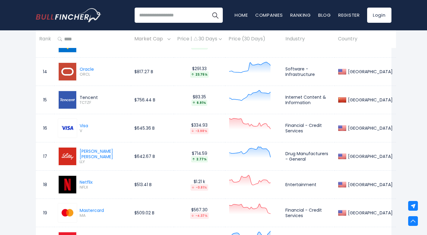
scroll to position [669, 0]
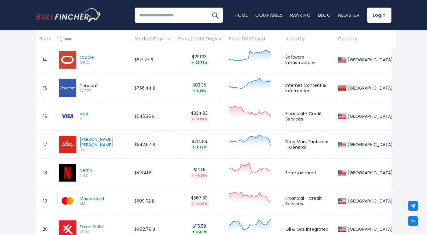
drag, startPoint x: 91, startPoint y: 159, endPoint x: 96, endPoint y: 167, distance: 9.3
drag, startPoint x: 53, startPoint y: 165, endPoint x: 1, endPoint y: 163, distance: 52.0
drag, startPoint x: 116, startPoint y: 156, endPoint x: 119, endPoint y: 148, distance: 9.0
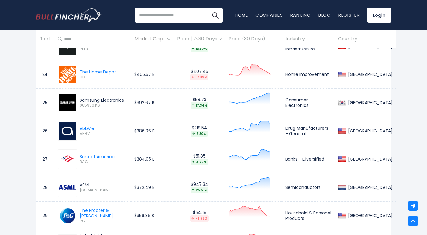
drag, startPoint x: 119, startPoint y: 147, endPoint x: 114, endPoint y: 151, distance: 6.2
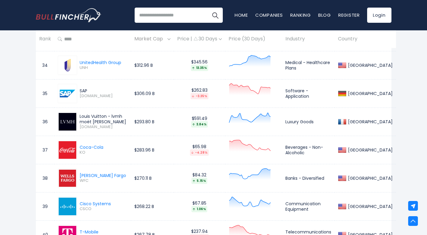
scroll to position [1276, 0]
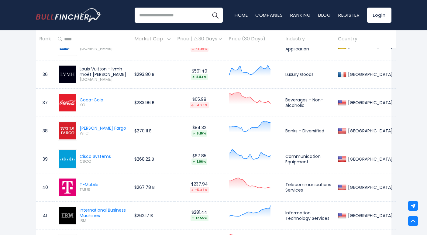
drag, startPoint x: 105, startPoint y: 134, endPoint x: 115, endPoint y: 108, distance: 28.1
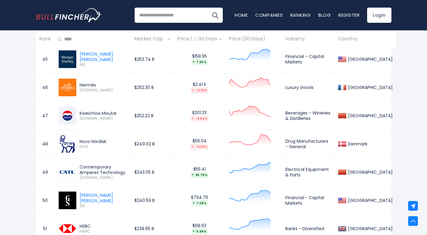
scroll to position [1580, 0]
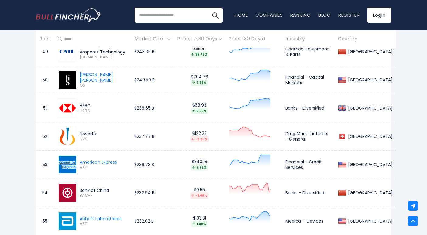
drag, startPoint x: 112, startPoint y: 159, endPoint x: 111, endPoint y: 163, distance: 3.7
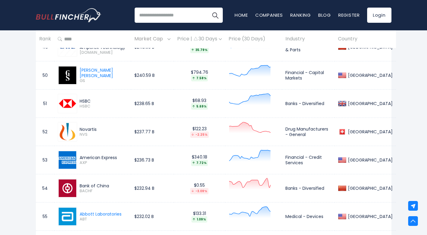
drag, startPoint x: 111, startPoint y: 163, endPoint x: 108, endPoint y: 154, distance: 9.8
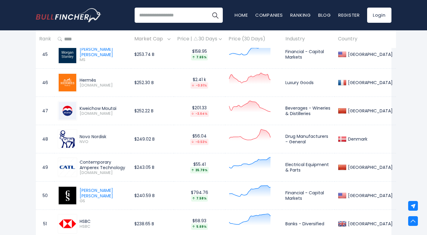
scroll to position [1519, 0]
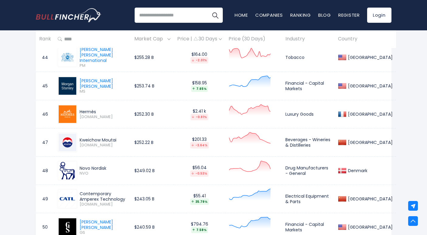
drag, startPoint x: 104, startPoint y: 159, endPoint x: 100, endPoint y: 154, distance: 5.6
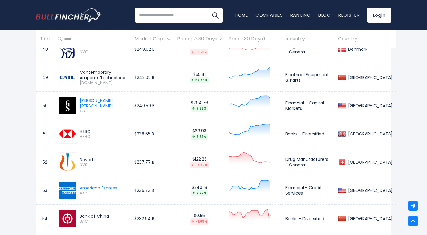
drag, startPoint x: 104, startPoint y: 157, endPoint x: 109, endPoint y: 159, distance: 4.8
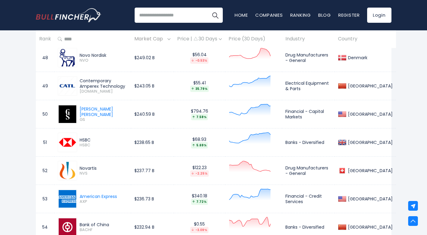
scroll to position [1610, 0]
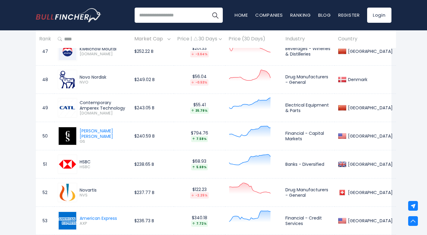
drag, startPoint x: 103, startPoint y: 144, endPoint x: 96, endPoint y: 85, distance: 59.6
drag, startPoint x: 181, startPoint y: 89, endPoint x: 271, endPoint y: 74, distance: 91.4
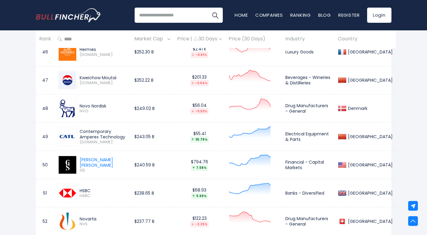
scroll to position [1580, 0]
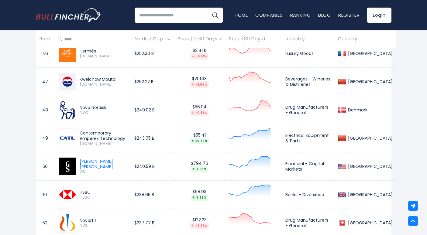
drag, startPoint x: 269, startPoint y: 103, endPoint x: 260, endPoint y: 105, distance: 9.4
drag, startPoint x: 258, startPoint y: 104, endPoint x: 270, endPoint y: 107, distance: 11.6
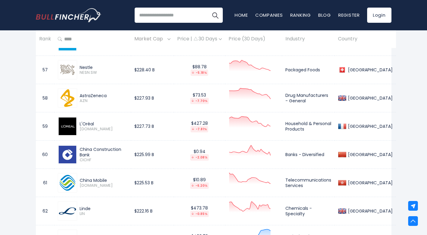
scroll to position [1883, 0]
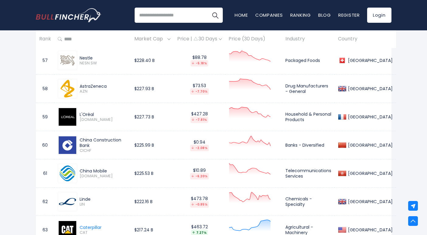
drag, startPoint x: 118, startPoint y: 152, endPoint x: 112, endPoint y: 116, distance: 36.0
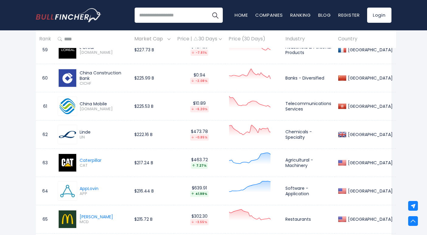
scroll to position [1975, 0]
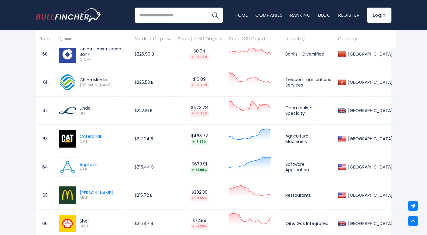
drag, startPoint x: 122, startPoint y: 120, endPoint x: 107, endPoint y: 133, distance: 20.3
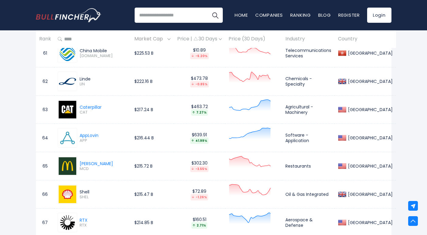
scroll to position [2005, 0]
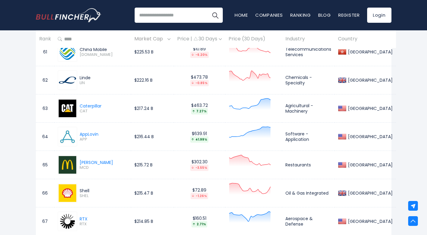
drag, startPoint x: 103, startPoint y: 141, endPoint x: 106, endPoint y: 143, distance: 4.2
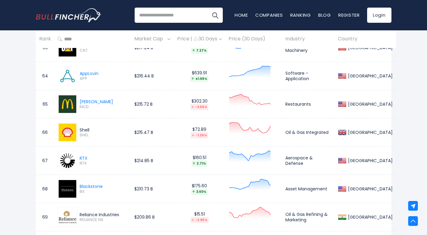
drag, startPoint x: 105, startPoint y: 142, endPoint x: 103, endPoint y: 106, distance: 35.9
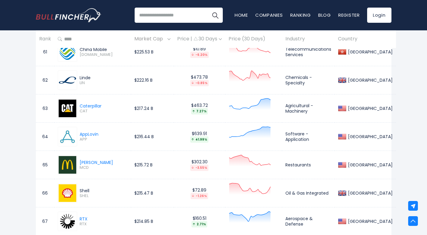
drag, startPoint x: 103, startPoint y: 104, endPoint x: 111, endPoint y: 112, distance: 11.2
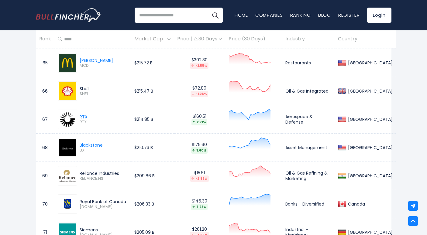
scroll to position [2126, 0]
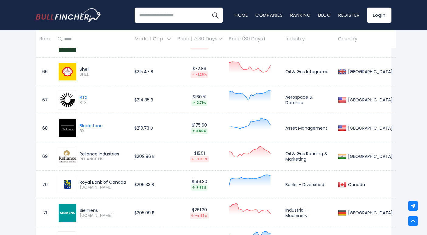
drag, startPoint x: 108, startPoint y: 127, endPoint x: 96, endPoint y: 97, distance: 32.0
drag, startPoint x: 95, startPoint y: 93, endPoint x: 112, endPoint y: 82, distance: 19.7
drag, startPoint x: 108, startPoint y: 77, endPoint x: 103, endPoint y: 74, distance: 6.0
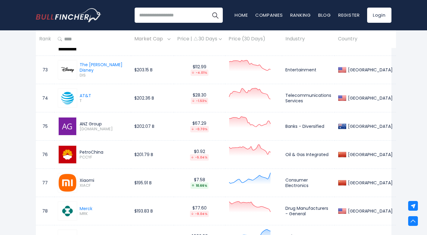
scroll to position [2369, 0]
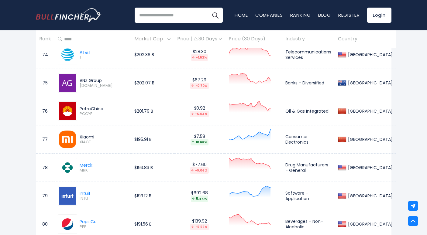
drag, startPoint x: 103, startPoint y: 152, endPoint x: 109, endPoint y: 138, distance: 14.7
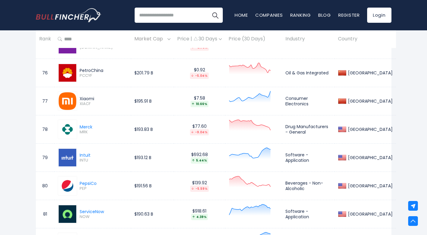
scroll to position [2430, 0]
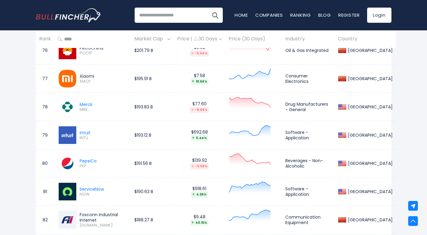
drag, startPoint x: 101, startPoint y: 134, endPoint x: 102, endPoint y: 125, distance: 8.6
drag, startPoint x: 101, startPoint y: 126, endPoint x: 98, endPoint y: 129, distance: 4.1
drag, startPoint x: 96, startPoint y: 131, endPoint x: 100, endPoint y: 130, distance: 4.1
drag, startPoint x: 98, startPoint y: 131, endPoint x: 97, endPoint y: 128, distance: 4.0
drag, startPoint x: 97, startPoint y: 131, endPoint x: 101, endPoint y: 130, distance: 3.5
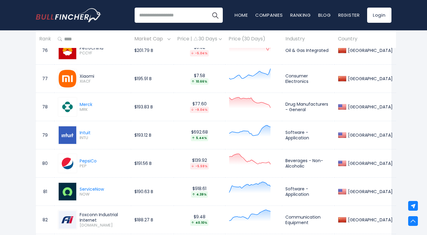
drag, startPoint x: 99, startPoint y: 132, endPoint x: 91, endPoint y: 128, distance: 9.1
drag, startPoint x: 91, startPoint y: 128, endPoint x: 100, endPoint y: 128, distance: 9.4
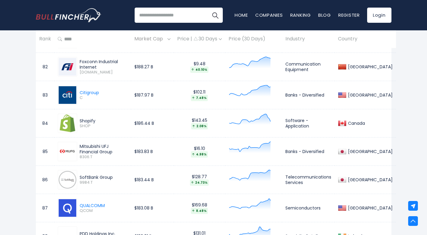
scroll to position [2612, 0]
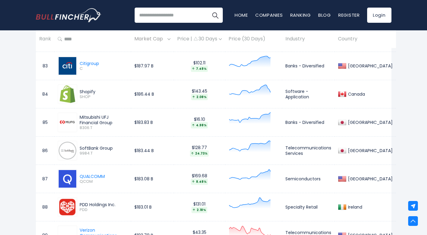
drag, startPoint x: 105, startPoint y: 132, endPoint x: 110, endPoint y: 142, distance: 10.5
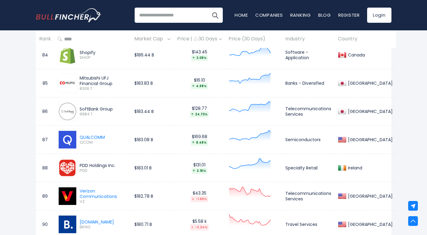
scroll to position [2673, 0]
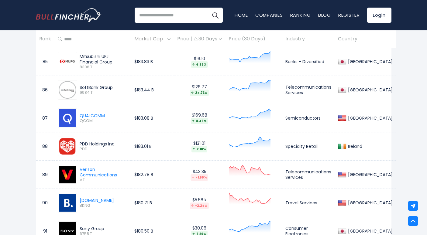
drag, startPoint x: 106, startPoint y: 142, endPoint x: 109, endPoint y: 145, distance: 4.3
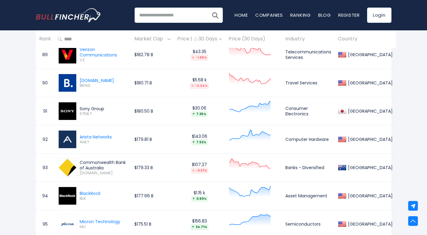
scroll to position [2794, 0]
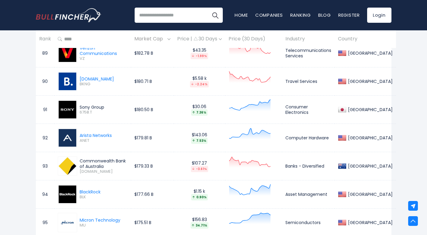
drag, startPoint x: 103, startPoint y: 154, endPoint x: 110, endPoint y: 187, distance: 33.1
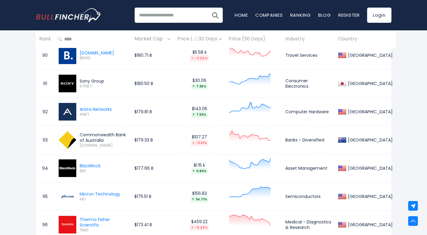
scroll to position [2825, 0]
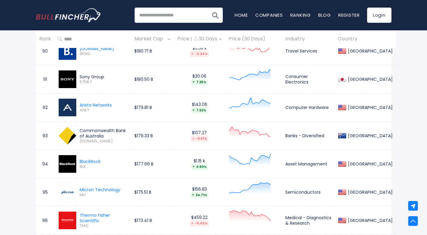
drag, startPoint x: 47, startPoint y: 162, endPoint x: 56, endPoint y: 163, distance: 8.6
drag, startPoint x: 67, startPoint y: 167, endPoint x: 117, endPoint y: 156, distance: 50.5
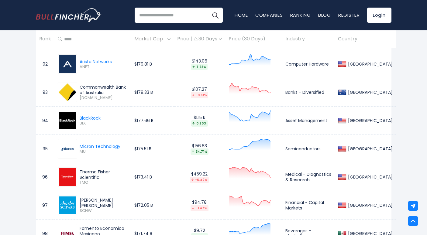
scroll to position [2886, 0]
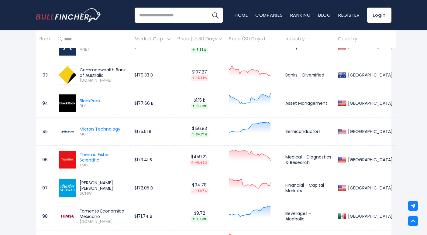
drag, startPoint x: 121, startPoint y: 147, endPoint x: 125, endPoint y: 129, distance: 18.0
drag, startPoint x: 124, startPoint y: 128, endPoint x: 128, endPoint y: 125, distance: 5.1
drag, startPoint x: 123, startPoint y: 130, endPoint x: 108, endPoint y: 128, distance: 14.4
drag, startPoint x: 106, startPoint y: 137, endPoint x: 131, endPoint y: 129, distance: 26.5
drag, startPoint x: 125, startPoint y: 152, endPoint x: 124, endPoint y: 188, distance: 36.2
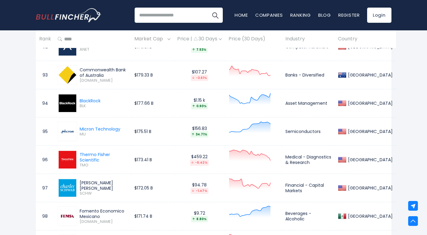
drag, startPoint x: 117, startPoint y: 184, endPoint x: 171, endPoint y: 113, distance: 89.5
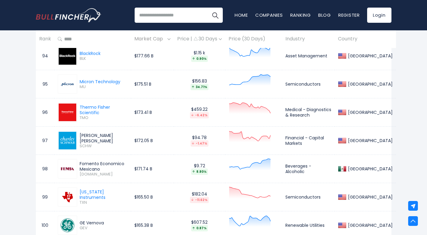
scroll to position [2946, 0]
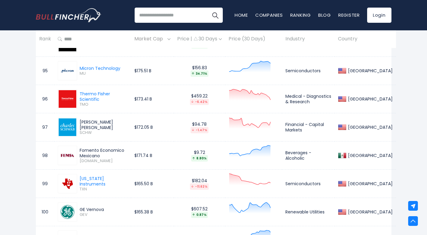
drag, startPoint x: 107, startPoint y: 190, endPoint x: 22, endPoint y: 162, distance: 89.9
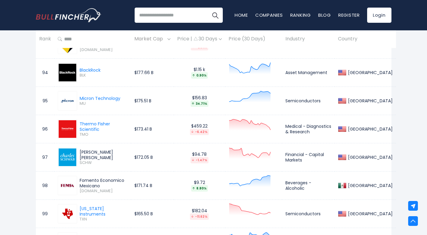
scroll to position [2916, 0]
drag, startPoint x: 20, startPoint y: 156, endPoint x: 26, endPoint y: 151, distance: 8.0
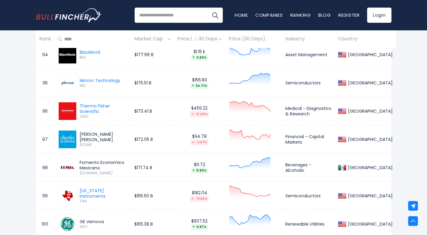
scroll to position [2977, 0]
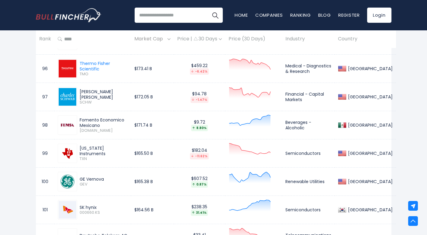
drag, startPoint x: 114, startPoint y: 155, endPoint x: 105, endPoint y: 148, distance: 12.1
drag, startPoint x: 105, startPoint y: 148, endPoint x: 110, endPoint y: 148, distance: 4.9
drag, startPoint x: 110, startPoint y: 148, endPoint x: 129, endPoint y: 149, distance: 18.5
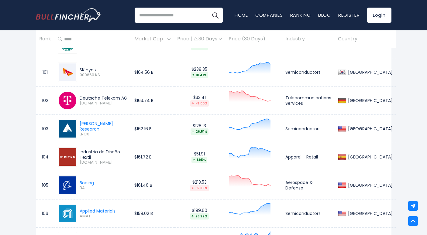
scroll to position [3159, 0]
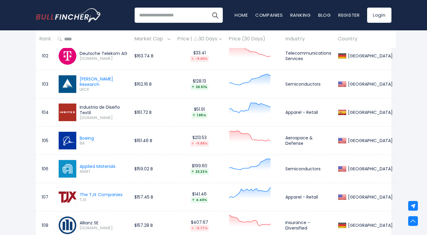
drag, startPoint x: 125, startPoint y: 139, endPoint x: 170, endPoint y: 133, distance: 46.0
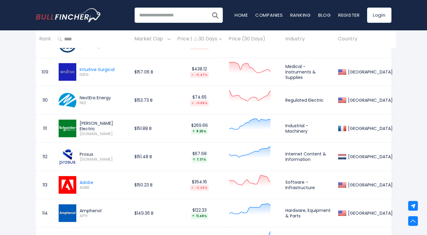
scroll to position [3341, 0]
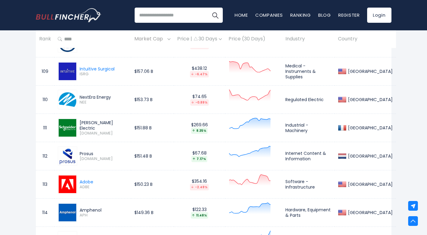
drag, startPoint x: 105, startPoint y: 163, endPoint x: 116, endPoint y: 154, distance: 14.0
drag, startPoint x: 101, startPoint y: 156, endPoint x: 101, endPoint y: 148, distance: 7.9
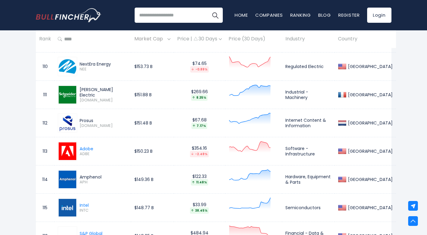
scroll to position [3402, 0]
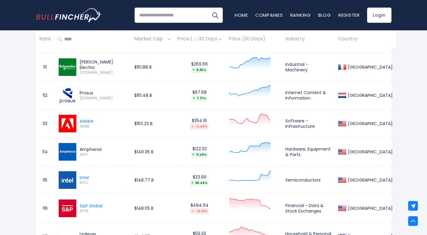
drag, startPoint x: 93, startPoint y: 146, endPoint x: 102, endPoint y: 137, distance: 12.9
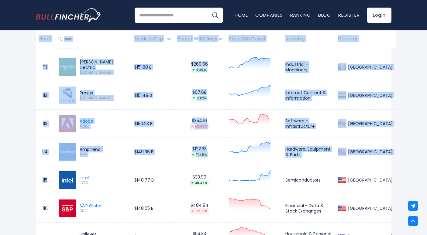
drag, startPoint x: 48, startPoint y: 175, endPoint x: 25, endPoint y: 175, distance: 22.5
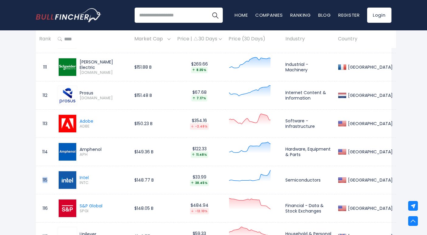
drag, startPoint x: 41, startPoint y: 176, endPoint x: 50, endPoint y: 175, distance: 8.5
click at [50, 175] on td "115" at bounding box center [45, 180] width 19 height 28
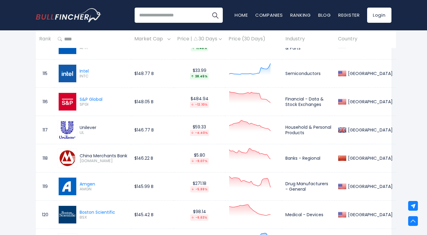
scroll to position [3554, 0]
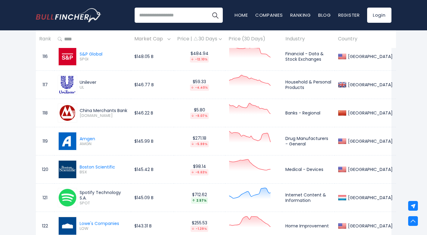
drag, startPoint x: 96, startPoint y: 177, endPoint x: 105, endPoint y: 183, distance: 10.6
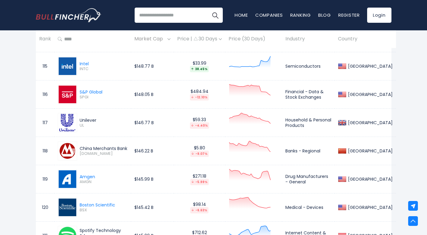
scroll to position [3493, 0]
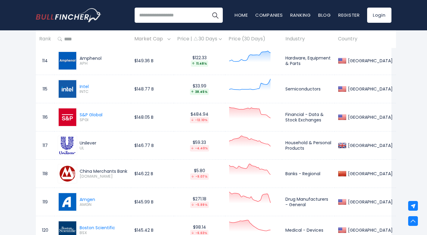
drag, startPoint x: 113, startPoint y: 159, endPoint x: 102, endPoint y: 181, distance: 25.0
drag, startPoint x: 102, startPoint y: 176, endPoint x: 117, endPoint y: 146, distance: 33.5
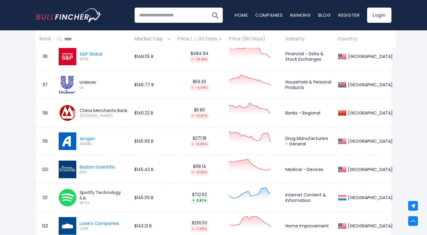
drag, startPoint x: 111, startPoint y: 145, endPoint x: 116, endPoint y: 156, distance: 11.7
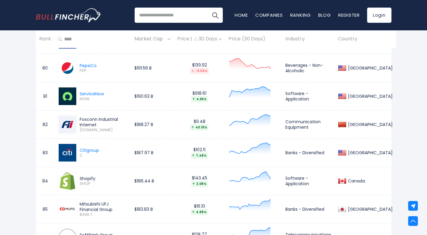
scroll to position [2521, 0]
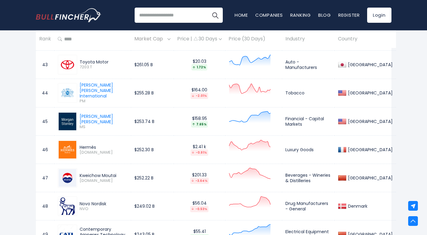
drag, startPoint x: 119, startPoint y: 155, endPoint x: 118, endPoint y: 159, distance: 4.2
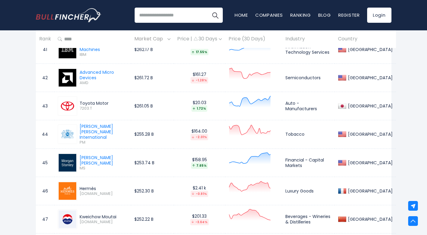
scroll to position [1428, 0]
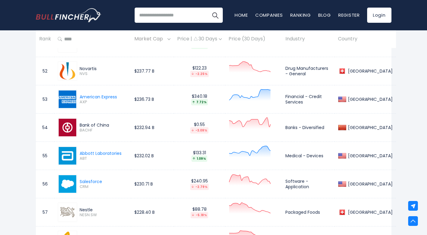
drag, startPoint x: 118, startPoint y: 158, endPoint x: 115, endPoint y: 159, distance: 3.1
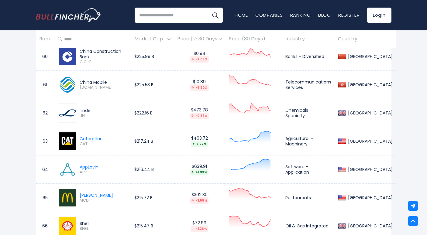
scroll to position [2035, 0]
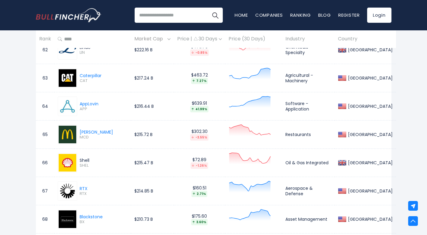
drag, startPoint x: 113, startPoint y: 162, endPoint x: 112, endPoint y: 166, distance: 4.5
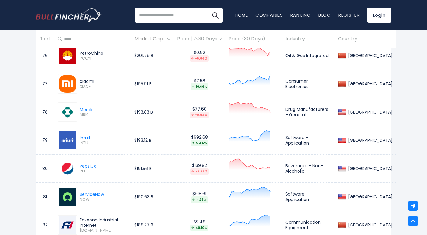
scroll to position [2460, 0]
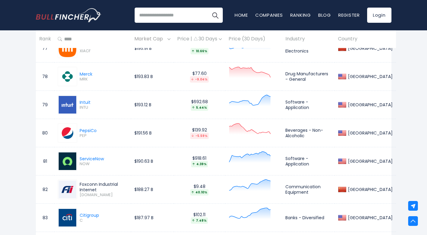
drag, startPoint x: 114, startPoint y: 152, endPoint x: 105, endPoint y: 146, distance: 10.5
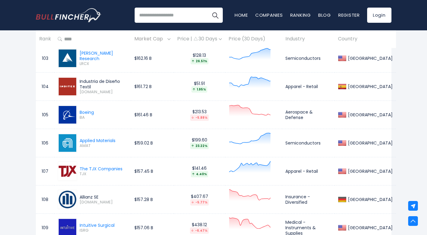
scroll to position [3220, 0]
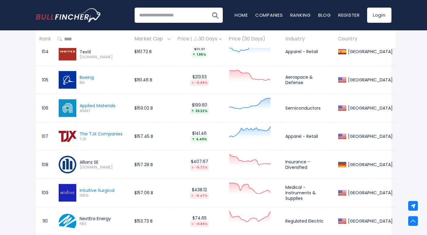
drag, startPoint x: 110, startPoint y: 137, endPoint x: 115, endPoint y: 144, distance: 9.2
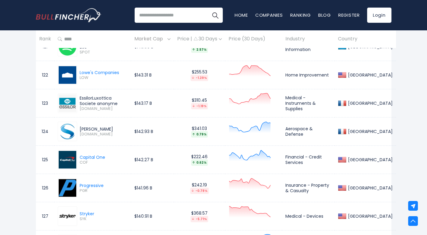
scroll to position [3706, 0]
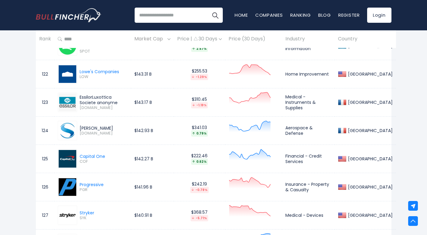
drag, startPoint x: 108, startPoint y: 155, endPoint x: 127, endPoint y: 145, distance: 21.5
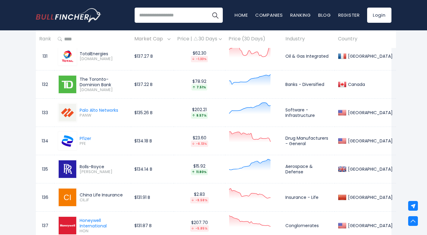
scroll to position [3979, 0]
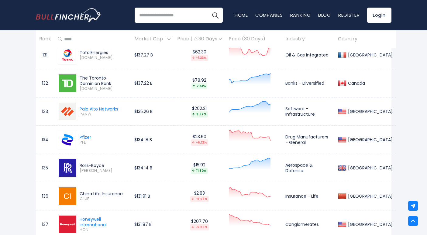
drag, startPoint x: 118, startPoint y: 145, endPoint x: 132, endPoint y: 163, distance: 22.9
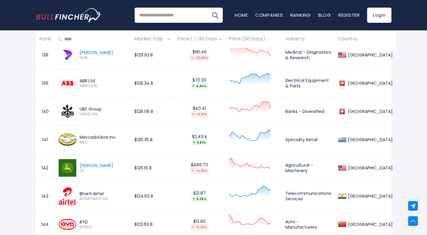
scroll to position [4191, 0]
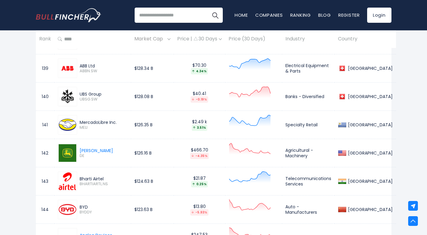
drag, startPoint x: 124, startPoint y: 166, endPoint x: 125, endPoint y: 123, distance: 43.5
drag, startPoint x: 125, startPoint y: 123, endPoint x: 204, endPoint y: 130, distance: 79.3
drag, startPoint x: 227, startPoint y: 126, endPoint x: 203, endPoint y: 126, distance: 23.7
drag, startPoint x: 163, startPoint y: 129, endPoint x: 161, endPoint y: 126, distance: 3.9
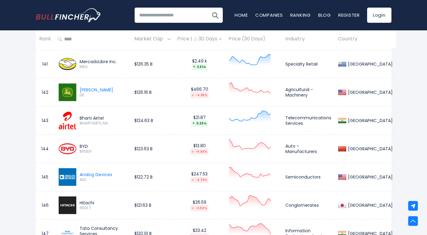
drag, startPoint x: 158, startPoint y: 141, endPoint x: 142, endPoint y: 144, distance: 16.3
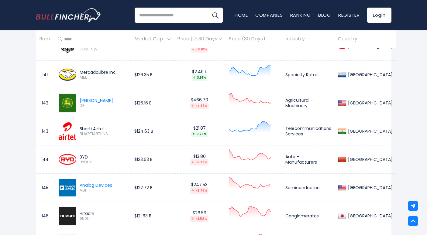
scroll to position [4222, 0]
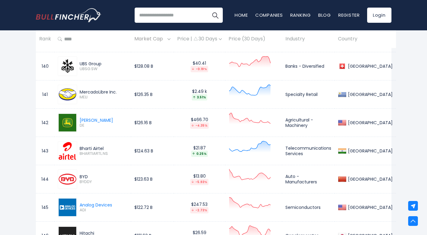
drag, startPoint x: 94, startPoint y: 163, endPoint x: 88, endPoint y: 175, distance: 12.9
drag, startPoint x: 88, startPoint y: 175, endPoint x: 95, endPoint y: 170, distance: 8.3
drag, startPoint x: 94, startPoint y: 169, endPoint x: 92, endPoint y: 174, distance: 4.8
drag, startPoint x: 90, startPoint y: 168, endPoint x: 92, endPoint y: 172, distance: 4.5
drag, startPoint x: 87, startPoint y: 170, endPoint x: 80, endPoint y: 169, distance: 7.3
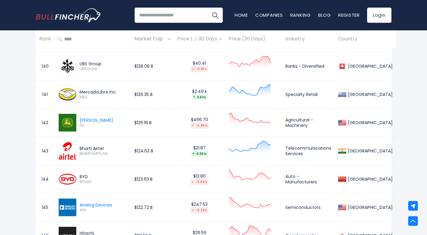
click at [73, 171] on div "BYD BYDDY" at bounding box center [93, 178] width 70 height 19
click at [101, 179] on span "BYDDY" at bounding box center [104, 181] width 48 height 5
drag, startPoint x: 92, startPoint y: 175, endPoint x: 78, endPoint y: 169, distance: 14.8
click at [78, 174] on div "BYD BYDDY" at bounding box center [102, 179] width 50 height 11
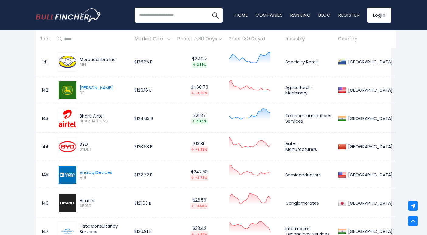
scroll to position [4283, 0]
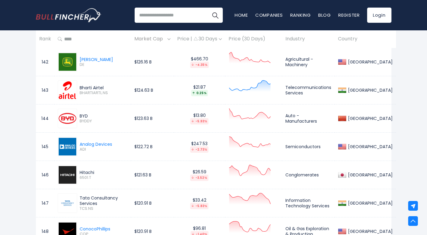
click at [117, 113] on div "BYD" at bounding box center [104, 115] width 48 height 5
click at [111, 165] on div "Hitachi 6501.T" at bounding box center [93, 174] width 70 height 19
click at [101, 170] on div "Hitachi" at bounding box center [104, 172] width 48 height 5
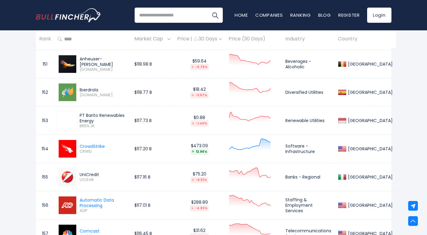
scroll to position [4556, 0]
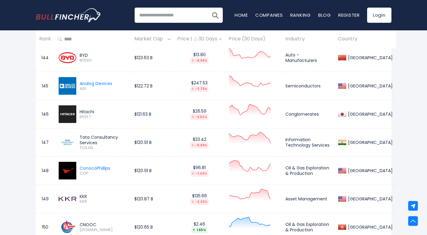
drag, startPoint x: 104, startPoint y: 172, endPoint x: 103, endPoint y: 175, distance: 3.1
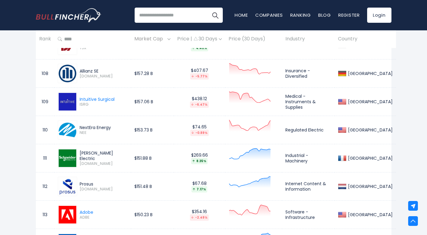
drag, startPoint x: 79, startPoint y: 186, endPoint x: 94, endPoint y: 187, distance: 14.9
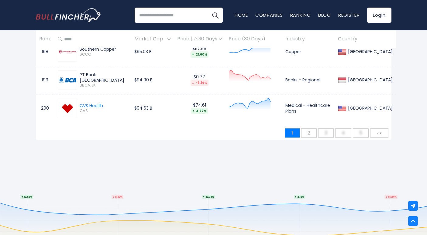
scroll to position [5892, 0]
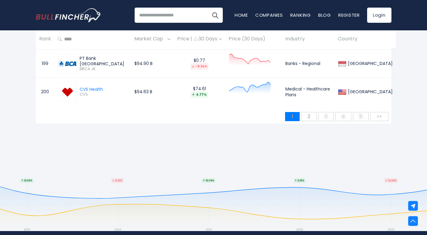
drag, startPoint x: 231, startPoint y: 155, endPoint x: 228, endPoint y: 151, distance: 5.6
click at [313, 111] on span "2" at bounding box center [308, 116] width 9 height 10
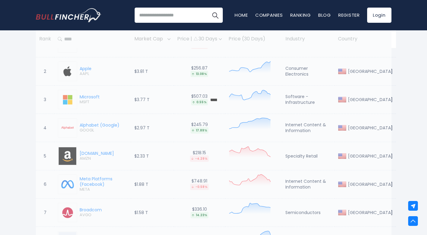
scroll to position [304, 0]
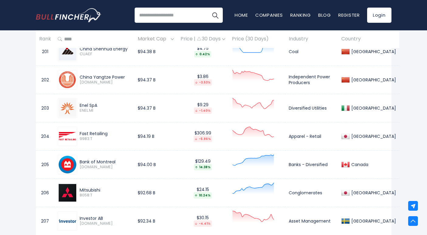
drag, startPoint x: 230, startPoint y: 166, endPoint x: 319, endPoint y: 152, distance: 89.6
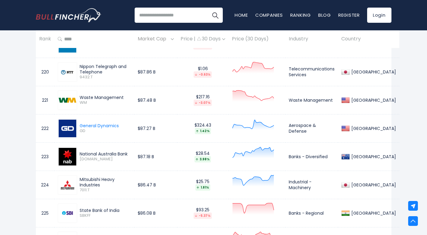
drag, startPoint x: 319, startPoint y: 158, endPoint x: 328, endPoint y: 159, distance: 9.8
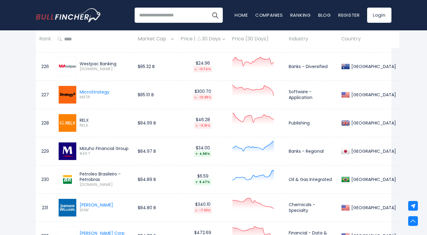
scroll to position [1033, 0]
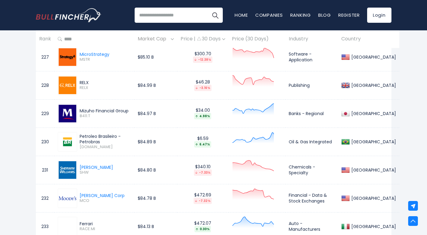
drag, startPoint x: 311, startPoint y: 155, endPoint x: 51, endPoint y: 148, distance: 260.4
drag, startPoint x: 185, startPoint y: 145, endPoint x: 162, endPoint y: 142, distance: 23.8
drag, startPoint x: 160, startPoint y: 148, endPoint x: 158, endPoint y: 151, distance: 3.8
drag, startPoint x: 158, startPoint y: 153, endPoint x: 173, endPoint y: 142, distance: 18.5
drag, startPoint x: 155, startPoint y: 141, endPoint x: 159, endPoint y: 144, distance: 5.0
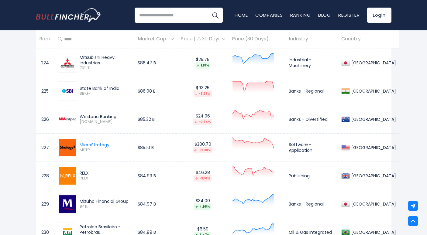
scroll to position [972, 0]
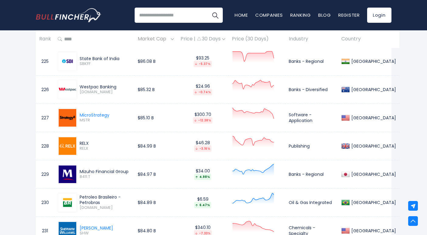
drag, startPoint x: 127, startPoint y: 161, endPoint x: 129, endPoint y: 169, distance: 8.3
drag, startPoint x: 141, startPoint y: 172, endPoint x: 178, endPoint y: 177, distance: 37.3
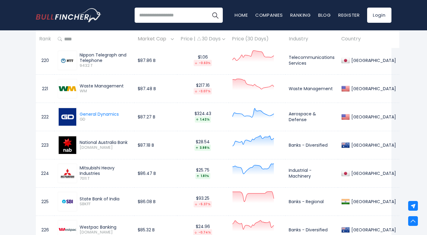
scroll to position [820, 0]
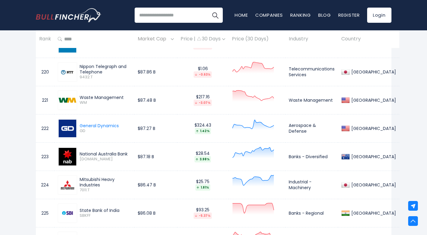
drag, startPoint x: 179, startPoint y: 170, endPoint x: 175, endPoint y: 166, distance: 5.6
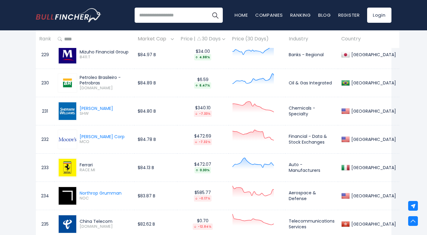
scroll to position [1094, 0]
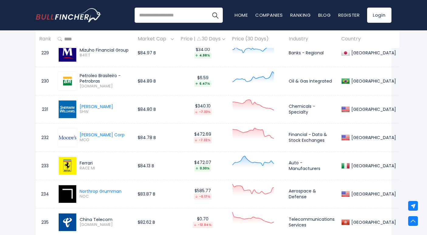
drag, startPoint x: 171, startPoint y: 160, endPoint x: 171, endPoint y: 167, distance: 7.3
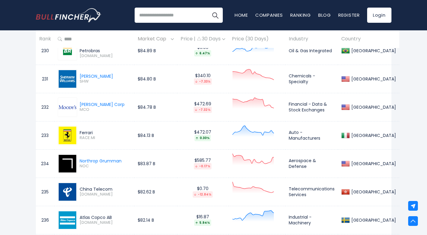
drag, startPoint x: 171, startPoint y: 168, endPoint x: 166, endPoint y: 172, distance: 6.5
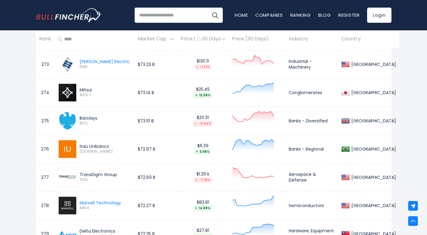
scroll to position [2308, 0]
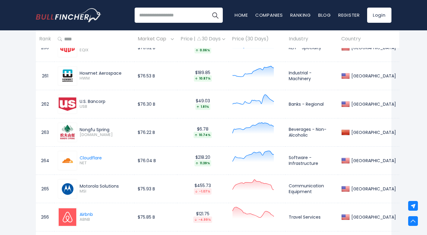
drag, startPoint x: 145, startPoint y: 164, endPoint x: 131, endPoint y: 170, distance: 15.5
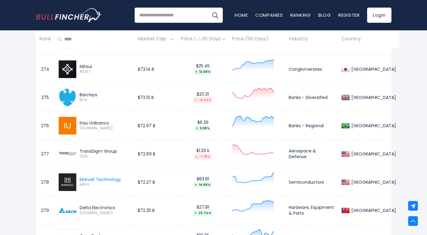
scroll to position [2399, 0]
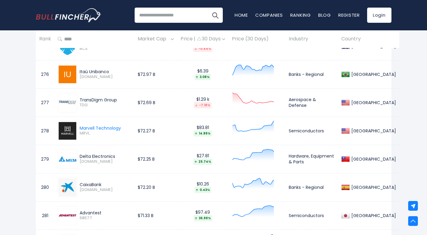
drag, startPoint x: 130, startPoint y: 166, endPoint x: 140, endPoint y: 159, distance: 11.5
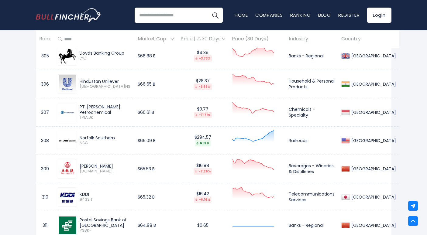
scroll to position [3219, 0]
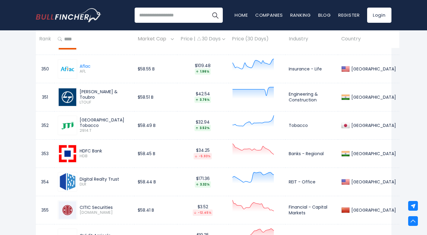
drag, startPoint x: 129, startPoint y: 156, endPoint x: 132, endPoint y: 155, distance: 3.2
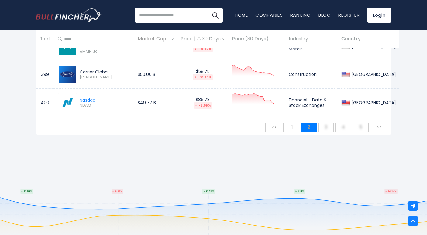
scroll to position [5892, 0]
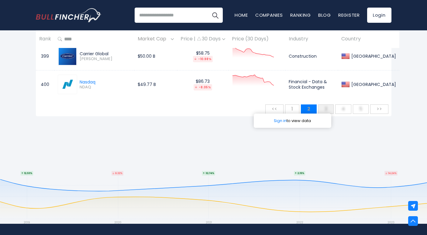
click at [323, 108] on span "3" at bounding box center [325, 109] width 9 height 10
drag, startPoint x: 274, startPoint y: 146, endPoint x: 237, endPoint y: 133, distance: 39.1
drag, startPoint x: 225, startPoint y: 134, endPoint x: 220, endPoint y: 135, distance: 5.2
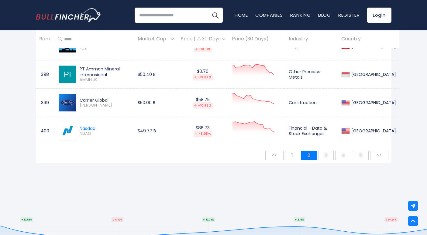
scroll to position [5831, 0]
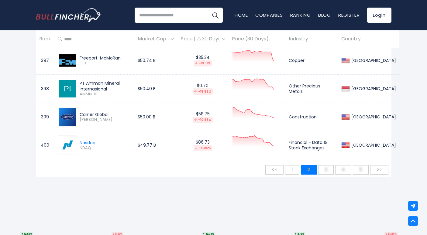
drag, startPoint x: 282, startPoint y: 21, endPoint x: 189, endPoint y: 18, distance: 93.3
click at [189, 18] on input "search" at bounding box center [179, 15] width 88 height 15
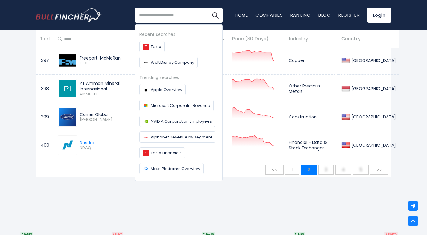
click at [275, 19] on nav "Home Companies Ranking Blog Register Login" at bounding box center [312, 15] width 157 height 15
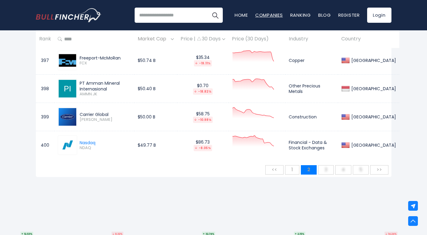
click at [275, 15] on link "Companies" at bounding box center [269, 15] width 28 height 6
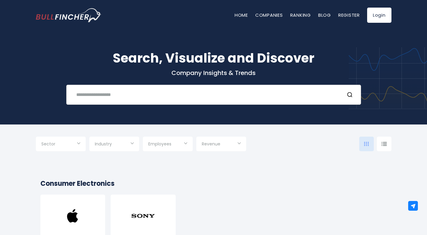
click at [148, 96] on input "text" at bounding box center [206, 94] width 267 height 11
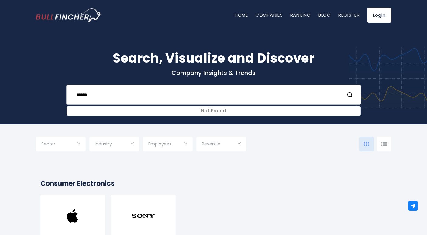
drag, startPoint x: 141, startPoint y: 97, endPoint x: 93, endPoint y: 100, distance: 47.8
type input "*"
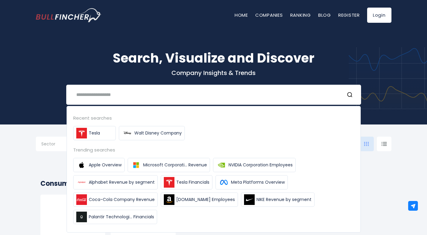
drag, startPoint x: 93, startPoint y: 100, endPoint x: 307, endPoint y: 53, distance: 219.4
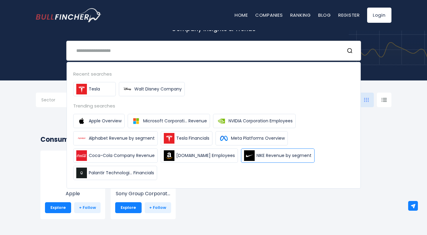
scroll to position [121, 0]
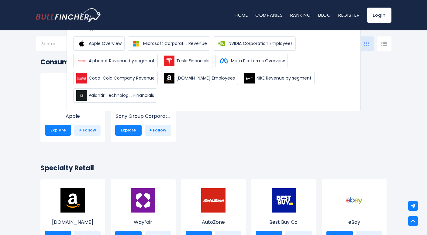
drag, startPoint x: 235, startPoint y: 124, endPoint x: 241, endPoint y: 129, distance: 8.2
drag, startPoint x: 241, startPoint y: 128, endPoint x: 212, endPoint y: 133, distance: 28.9
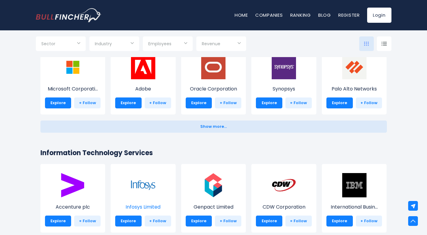
scroll to position [607, 0]
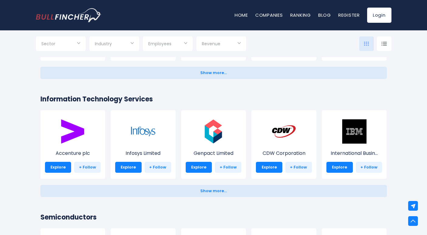
drag, startPoint x: 135, startPoint y: 153, endPoint x: 125, endPoint y: 137, distance: 18.9
drag, startPoint x: 125, startPoint y: 137, endPoint x: 55, endPoint y: 105, distance: 77.3
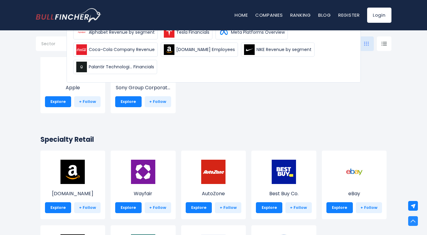
scroll to position [0, 0]
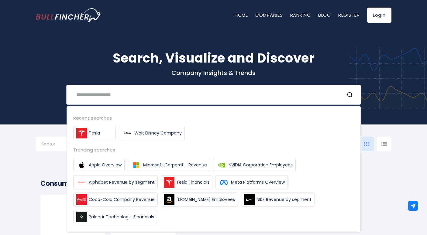
click at [152, 99] on input "text" at bounding box center [206, 94] width 267 height 11
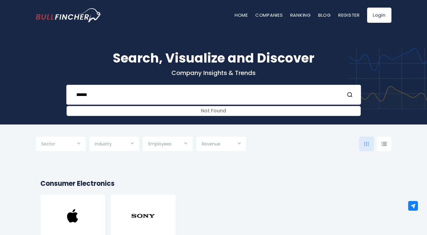
drag, startPoint x: 162, startPoint y: 100, endPoint x: 120, endPoint y: 93, distance: 42.8
click at [120, 93] on input "******" at bounding box center [206, 94] width 267 height 11
type input "*"
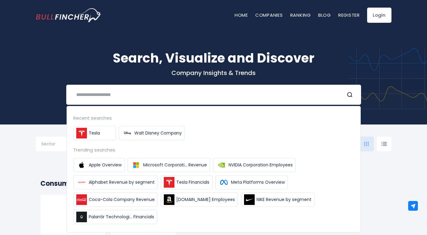
drag, startPoint x: 128, startPoint y: 93, endPoint x: 285, endPoint y: 1, distance: 181.2
drag, startPoint x: 284, startPoint y: 34, endPoint x: 176, endPoint y: 95, distance: 124.3
click at [176, 95] on input "text" at bounding box center [206, 94] width 267 height 11
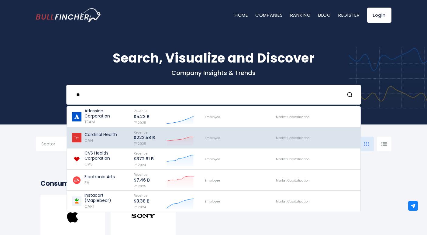
type input "**"
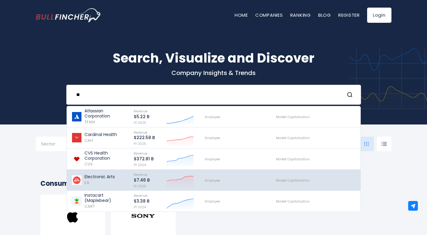
click at [107, 180] on div "Electronic Arts EA" at bounding box center [99, 180] width 30 height 12
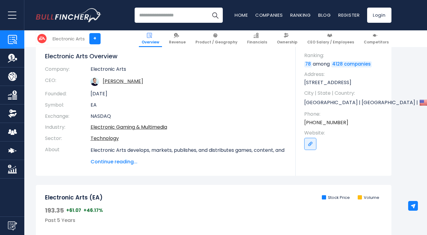
scroll to position [30, 0]
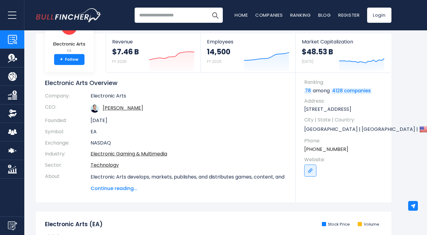
drag, startPoint x: 194, startPoint y: 182, endPoint x: 238, endPoint y: 165, distance: 46.7
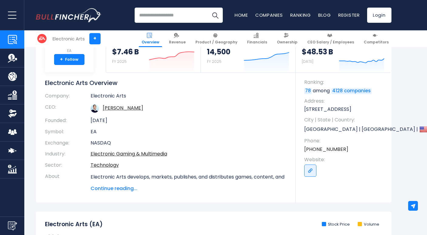
scroll to position [152, 0]
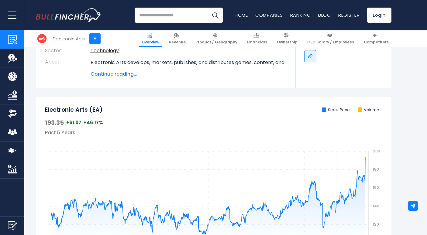
drag, startPoint x: 240, startPoint y: 159, endPoint x: 257, endPoint y: 132, distance: 31.3
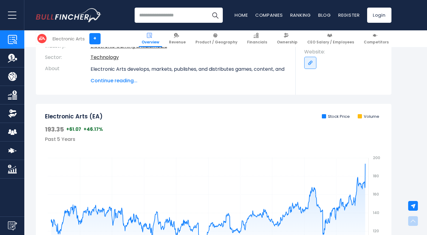
scroll to position [182, 0]
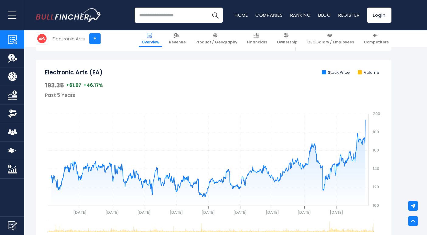
drag, startPoint x: 255, startPoint y: 135, endPoint x: 259, endPoint y: 135, distance: 3.9
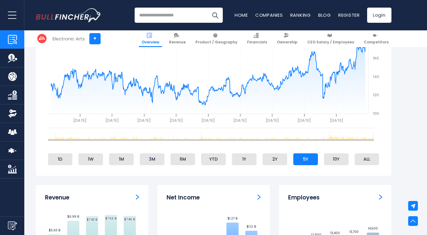
scroll to position [243, 0]
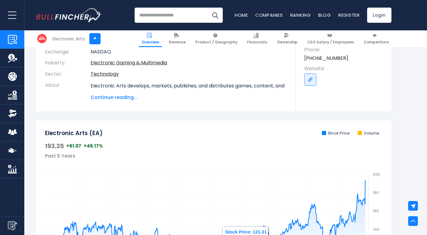
drag, startPoint x: 259, startPoint y: 135, endPoint x: 271, endPoint y: 117, distance: 22.2
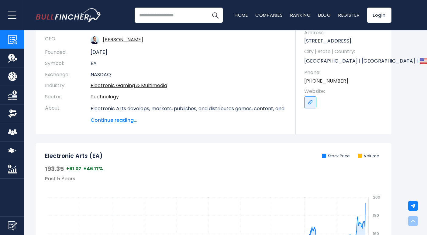
scroll to position [0, 0]
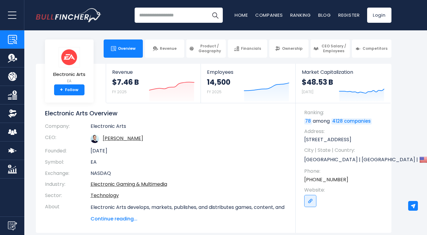
drag, startPoint x: 278, startPoint y: 119, endPoint x: 252, endPoint y: 121, distance: 25.6
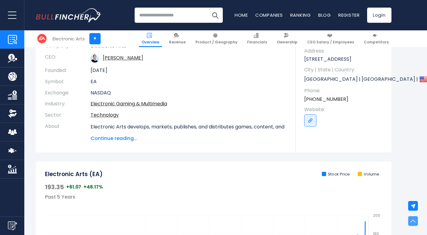
scroll to position [61, 0]
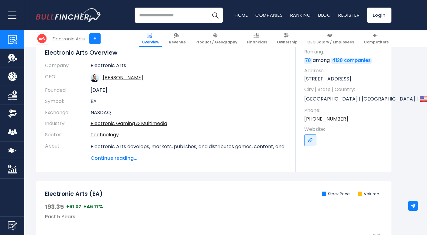
click at [200, 21] on input "search" at bounding box center [179, 15] width 88 height 15
type input "***"
click at [207, 8] on button "Search" at bounding box center [214, 15] width 15 height 15
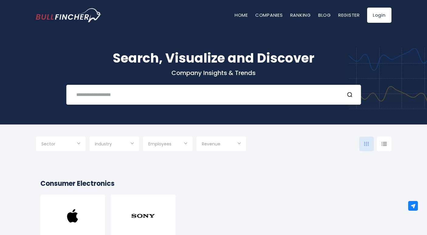
click at [174, 92] on input "text" at bounding box center [206, 94] width 267 height 11
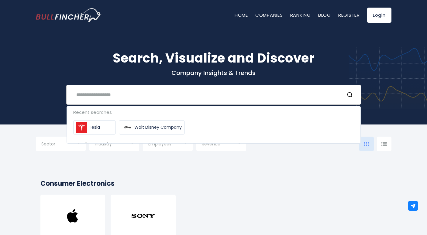
paste input "**********"
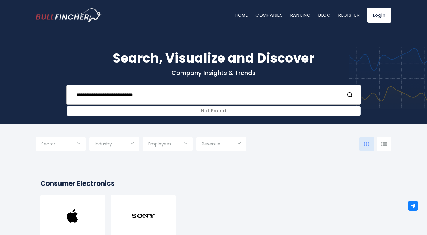
type input "**********"
drag, startPoint x: 174, startPoint y: 92, endPoint x: 245, endPoint y: 61, distance: 78.2
drag, startPoint x: 245, startPoint y: 61, endPoint x: 243, endPoint y: 29, distance: 32.3
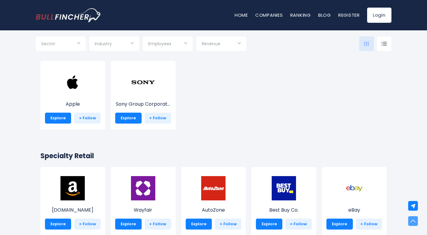
scroll to position [152, 0]
